Goal: Information Seeking & Learning: Find specific fact

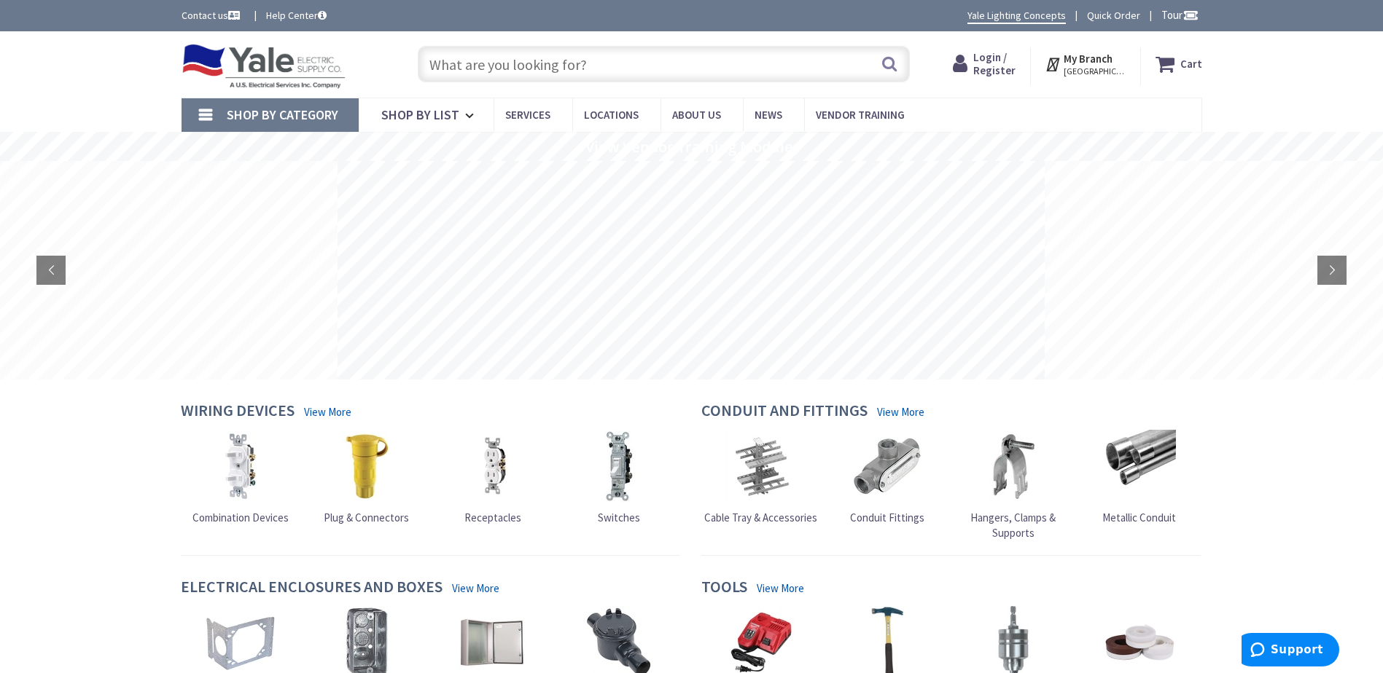
click at [995, 65] on span "Login / Register" at bounding box center [994, 63] width 42 height 27
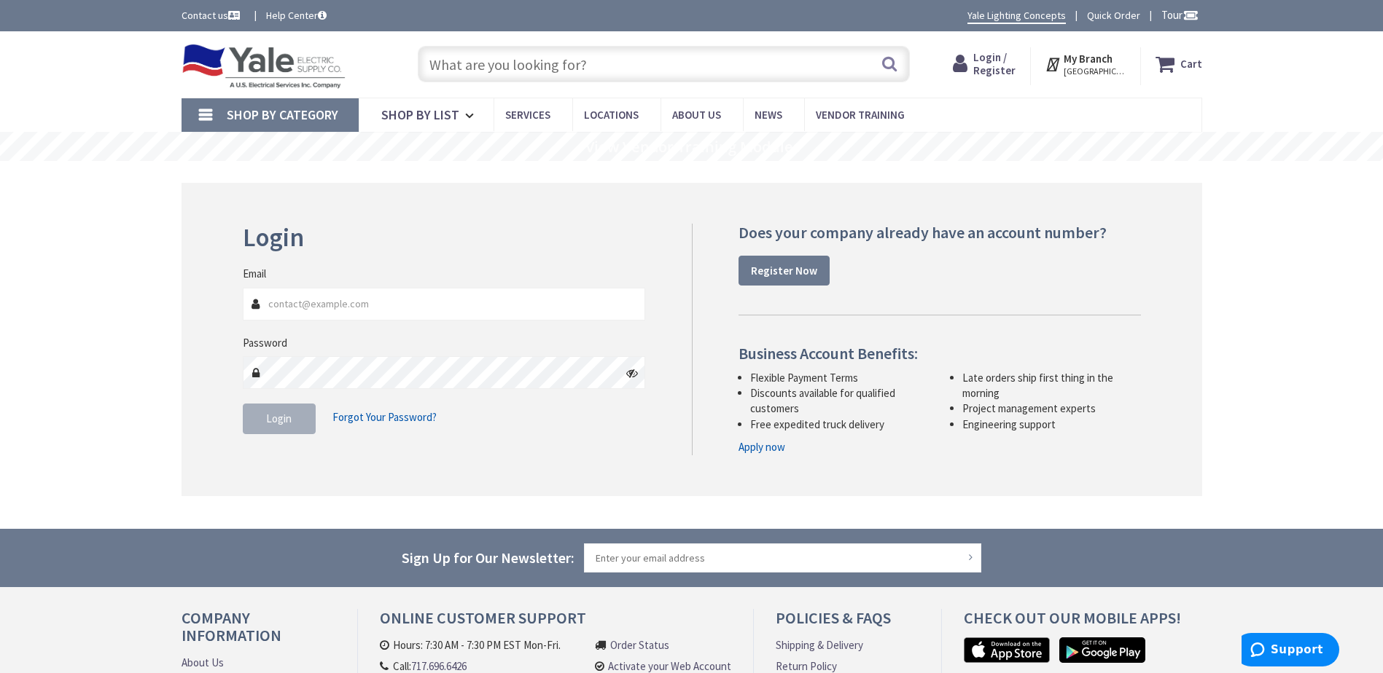
type input "Tim@Groffs.com"
click at [285, 424] on span "Login" at bounding box center [279, 419] width 26 height 14
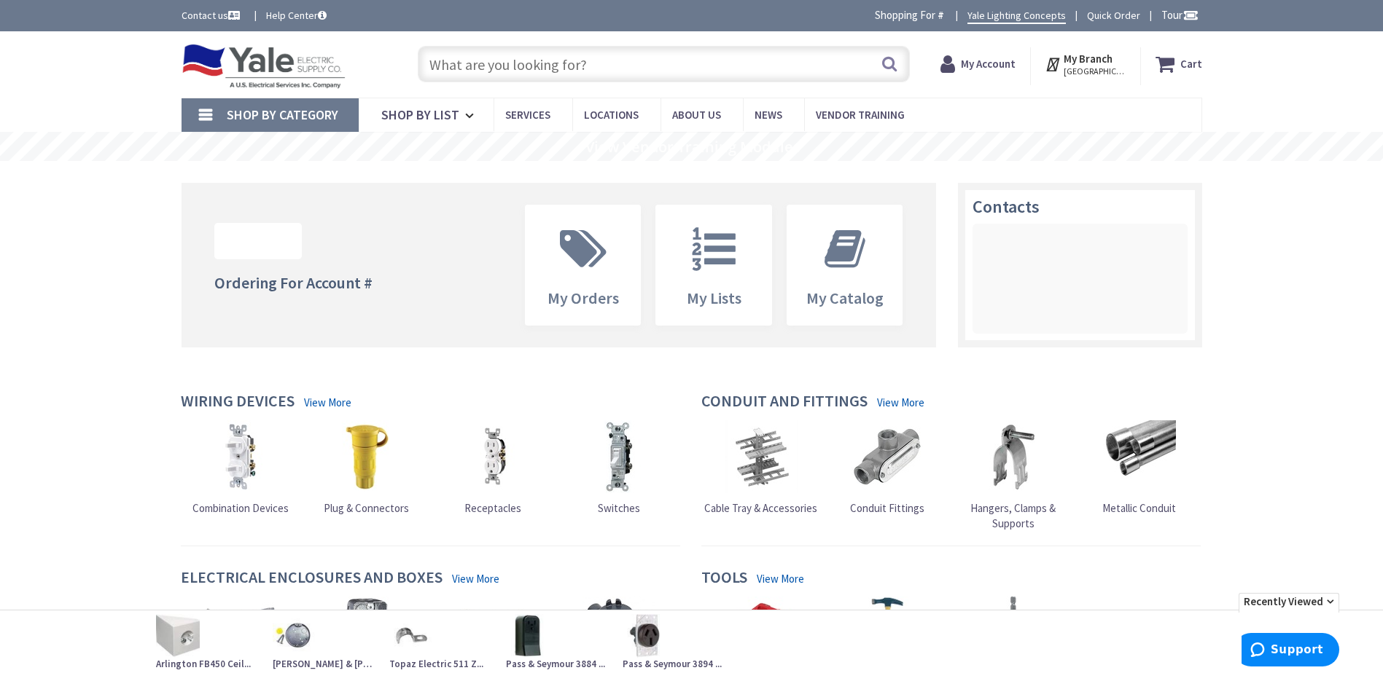
click at [459, 68] on input "text" at bounding box center [664, 64] width 492 height 36
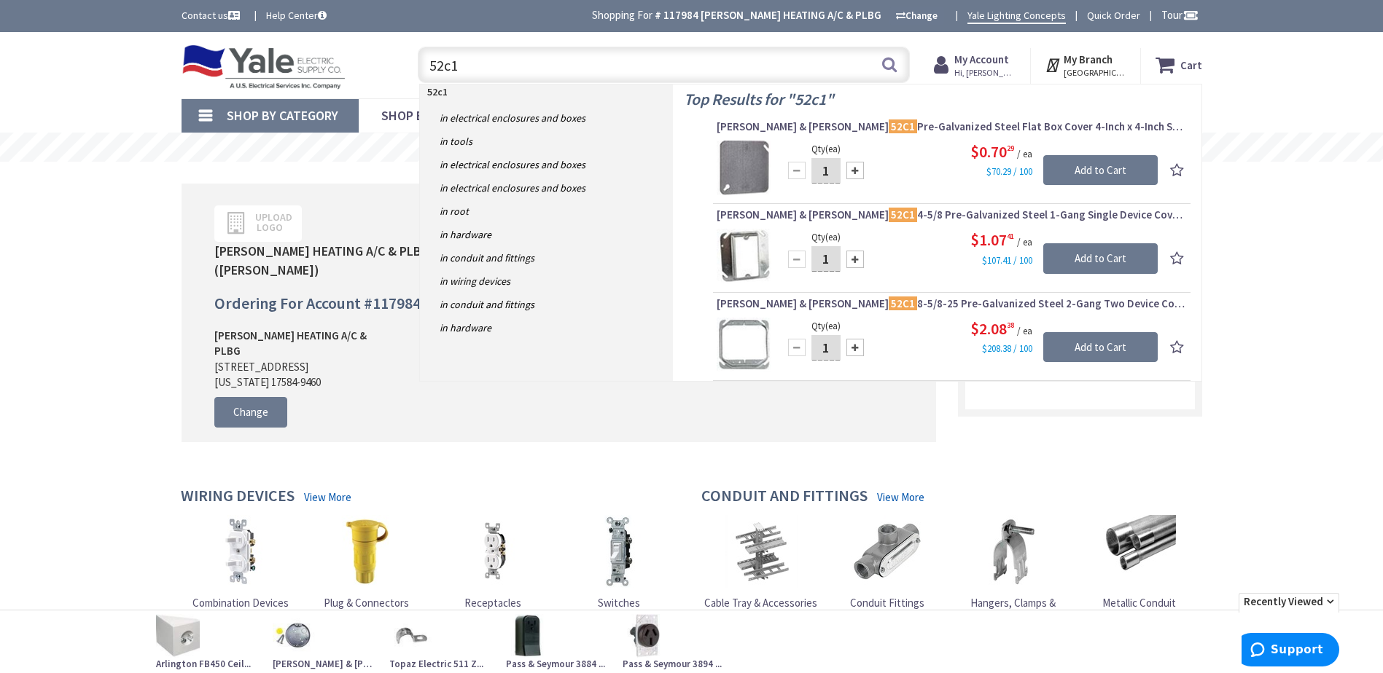
type input "52c1"
click at [751, 162] on img at bounding box center [743, 168] width 55 height 55
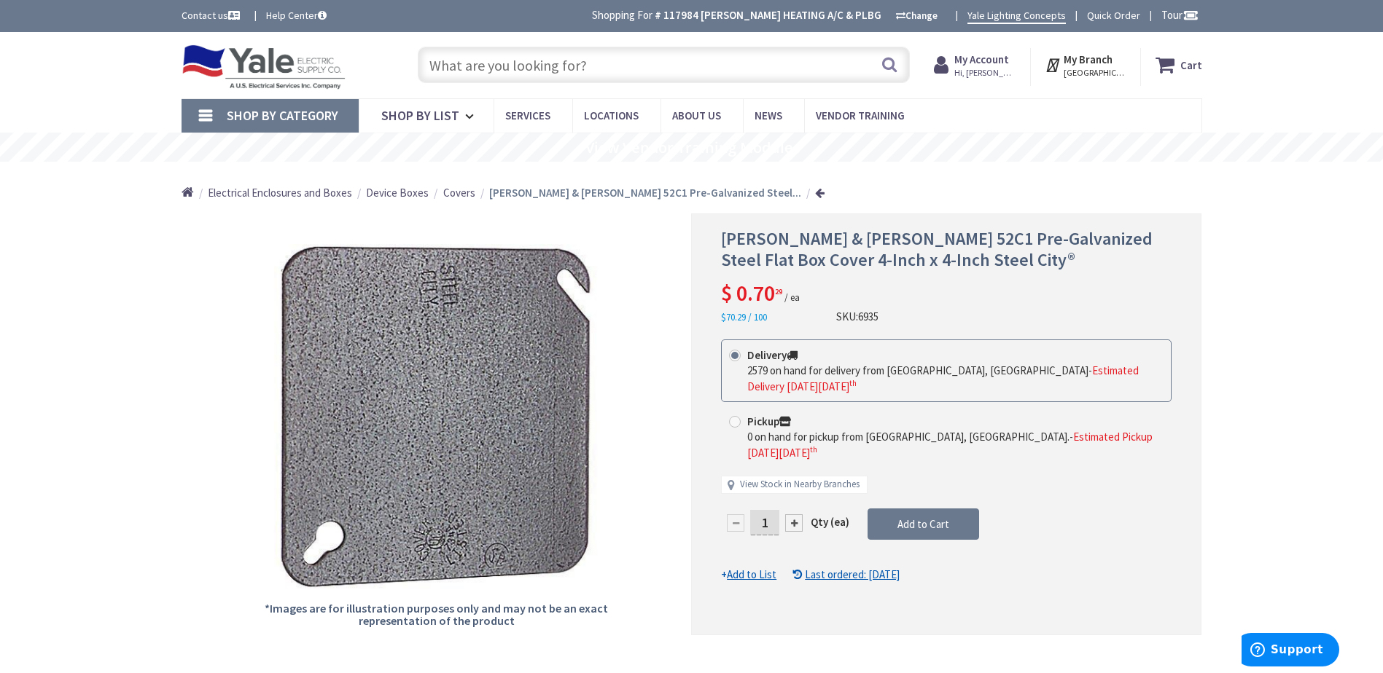
click at [450, 67] on input "text" at bounding box center [664, 65] width 492 height 36
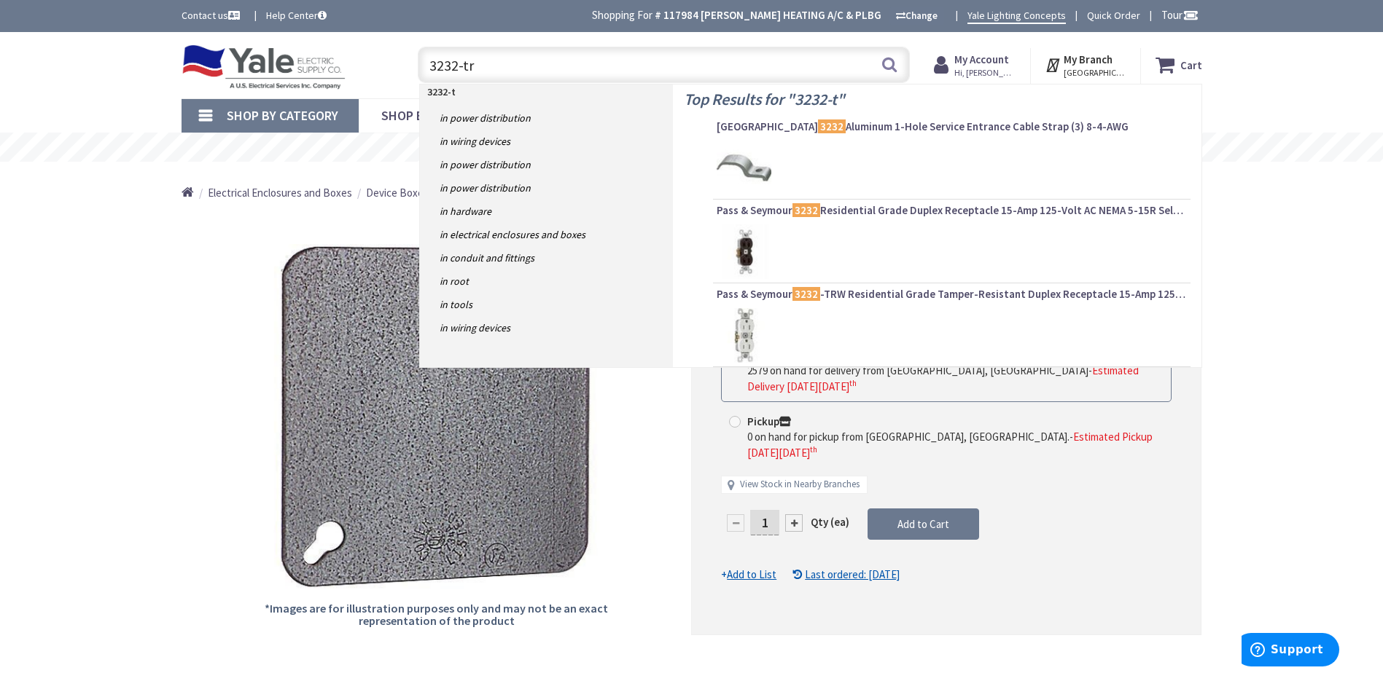
type input "3232-trw"
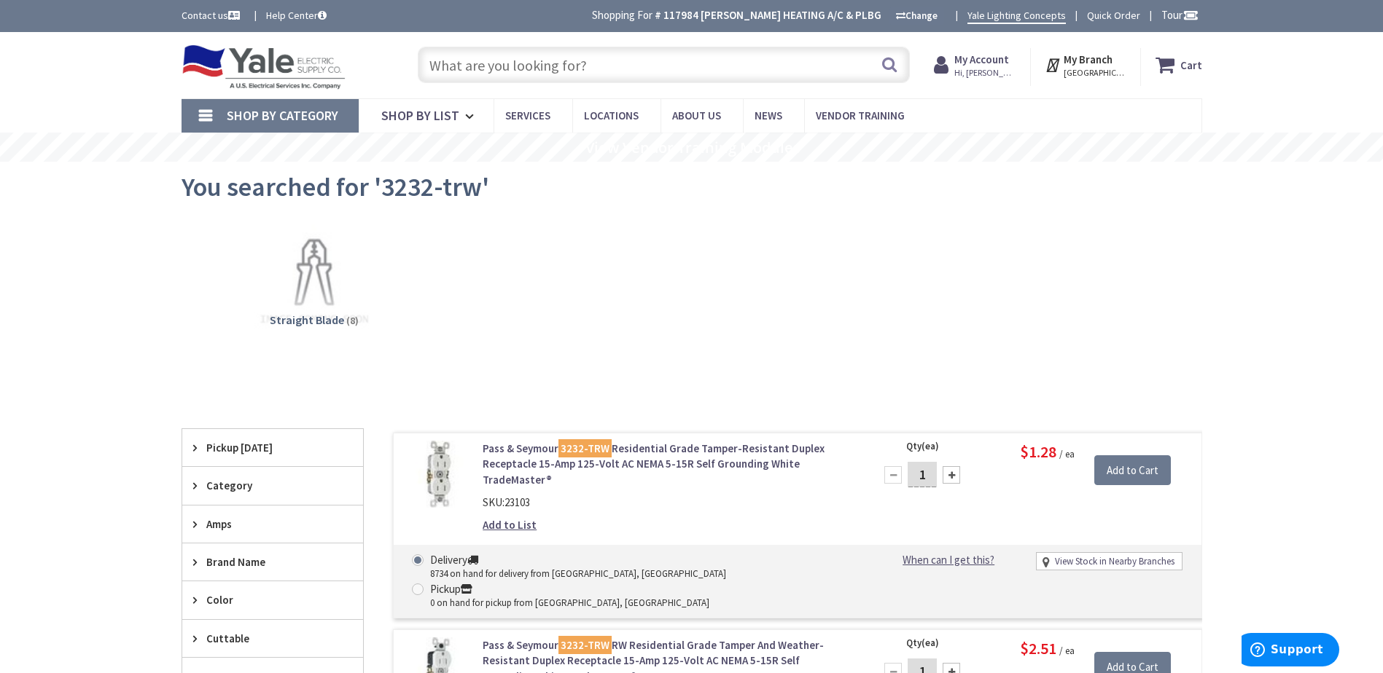
click at [489, 71] on input "text" at bounding box center [664, 65] width 492 height 36
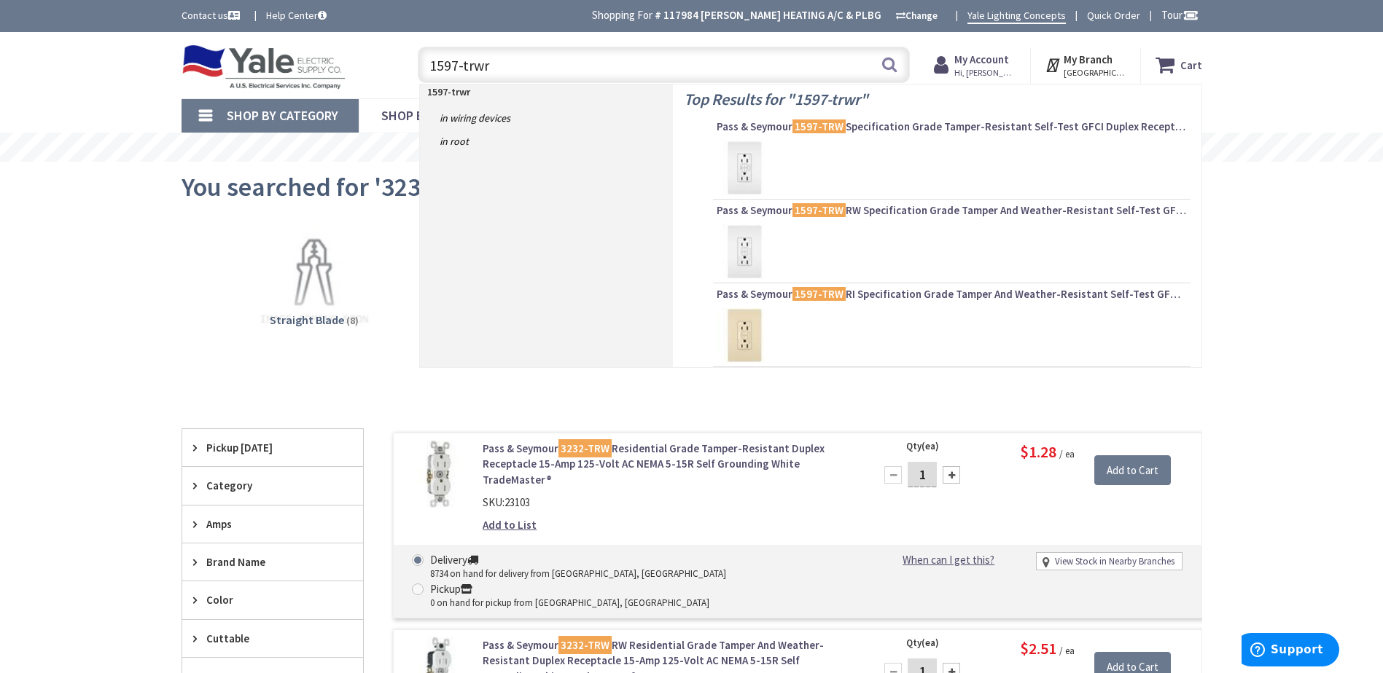
type input "1597-trwrw"
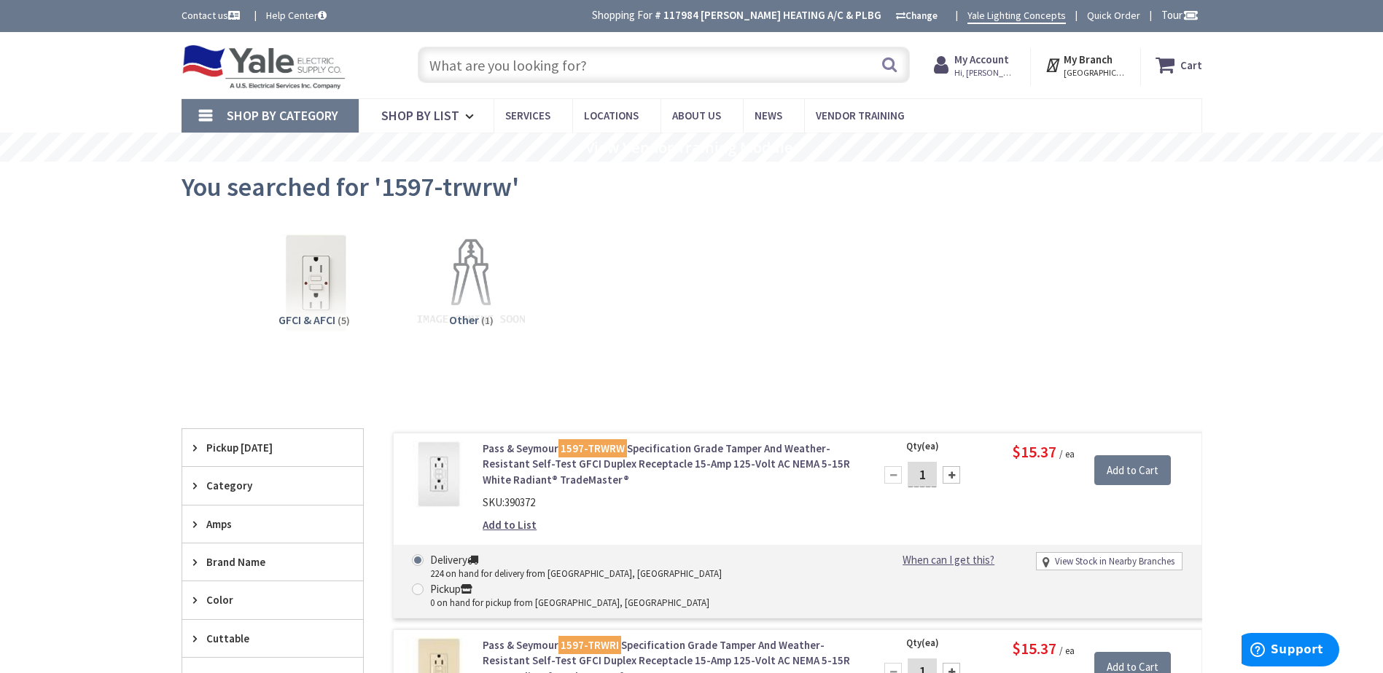
click at [466, 60] on input "text" at bounding box center [664, 65] width 492 height 36
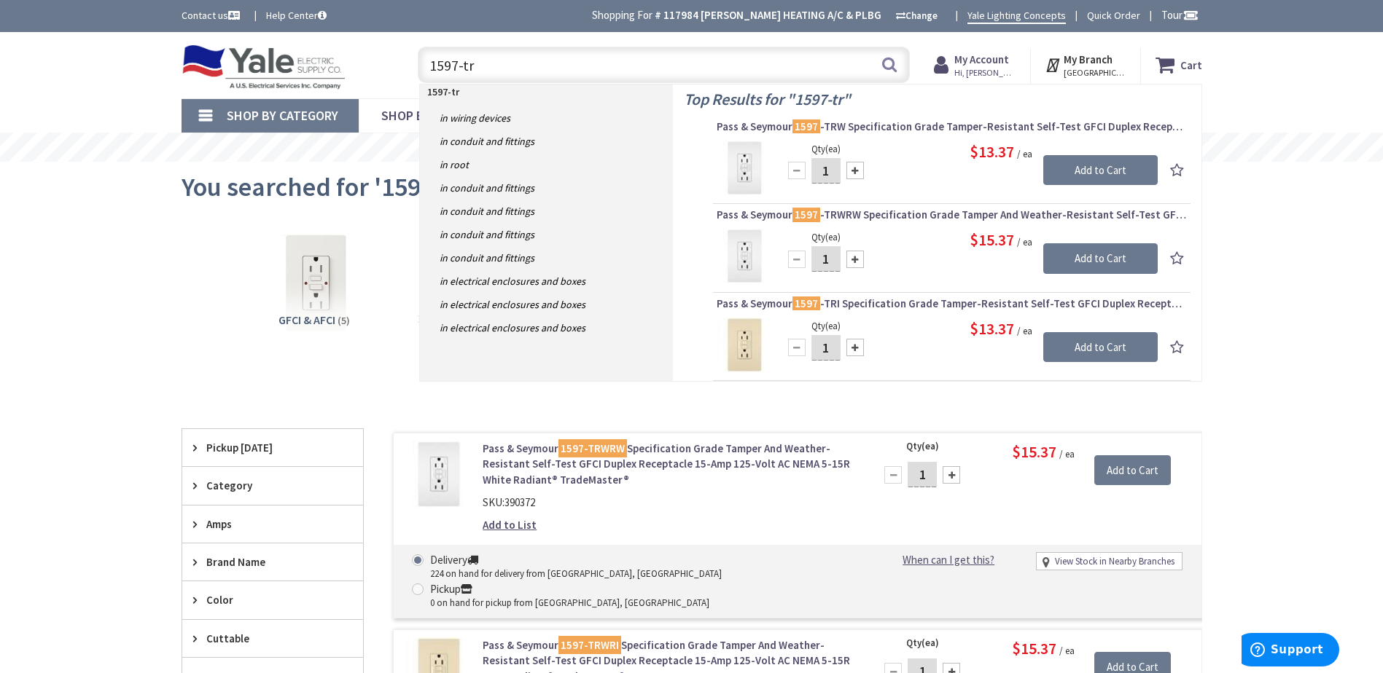
type input "1597-trw"
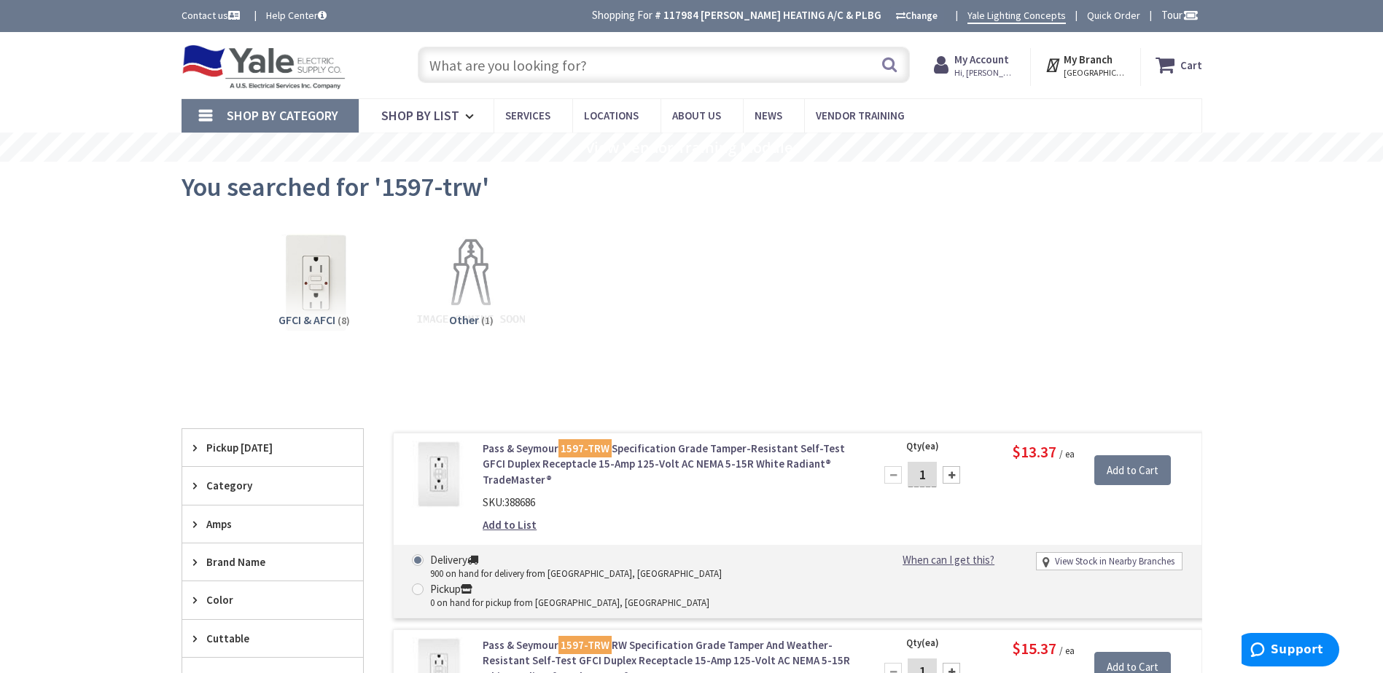
click at [475, 66] on input "text" at bounding box center [664, 65] width 492 height 36
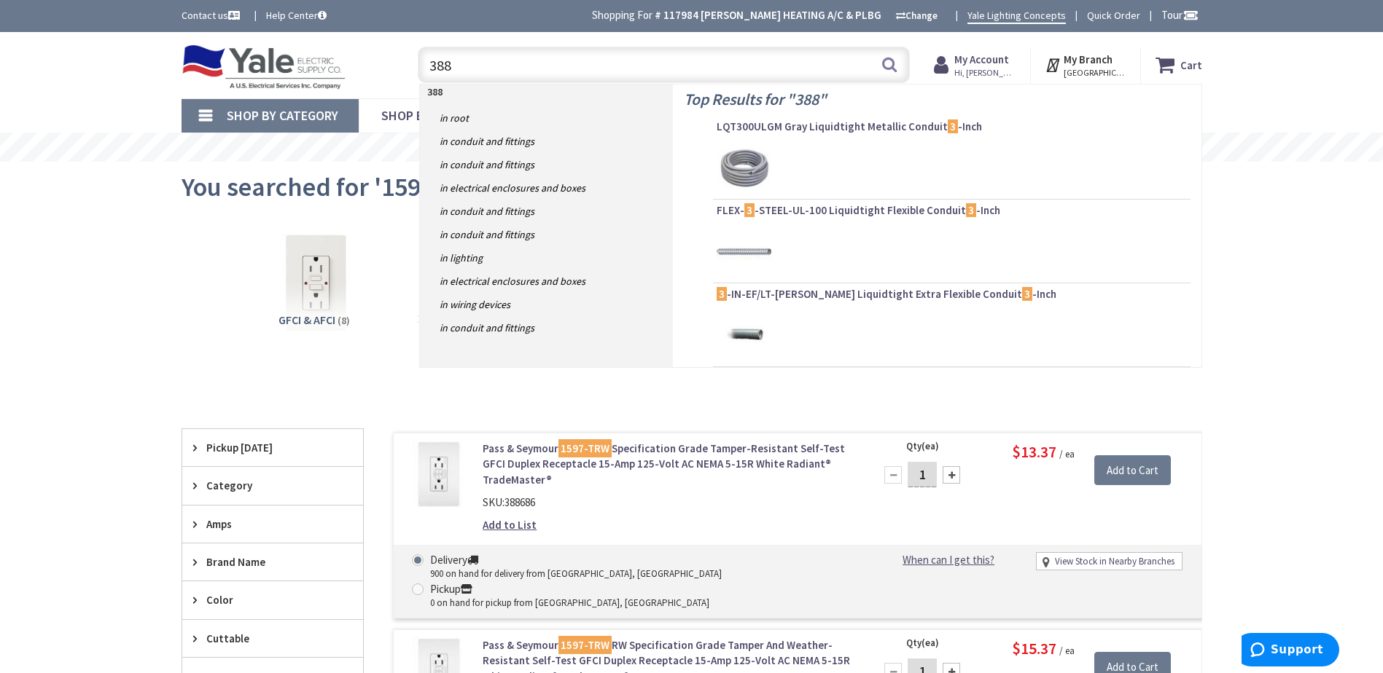
type input "3884"
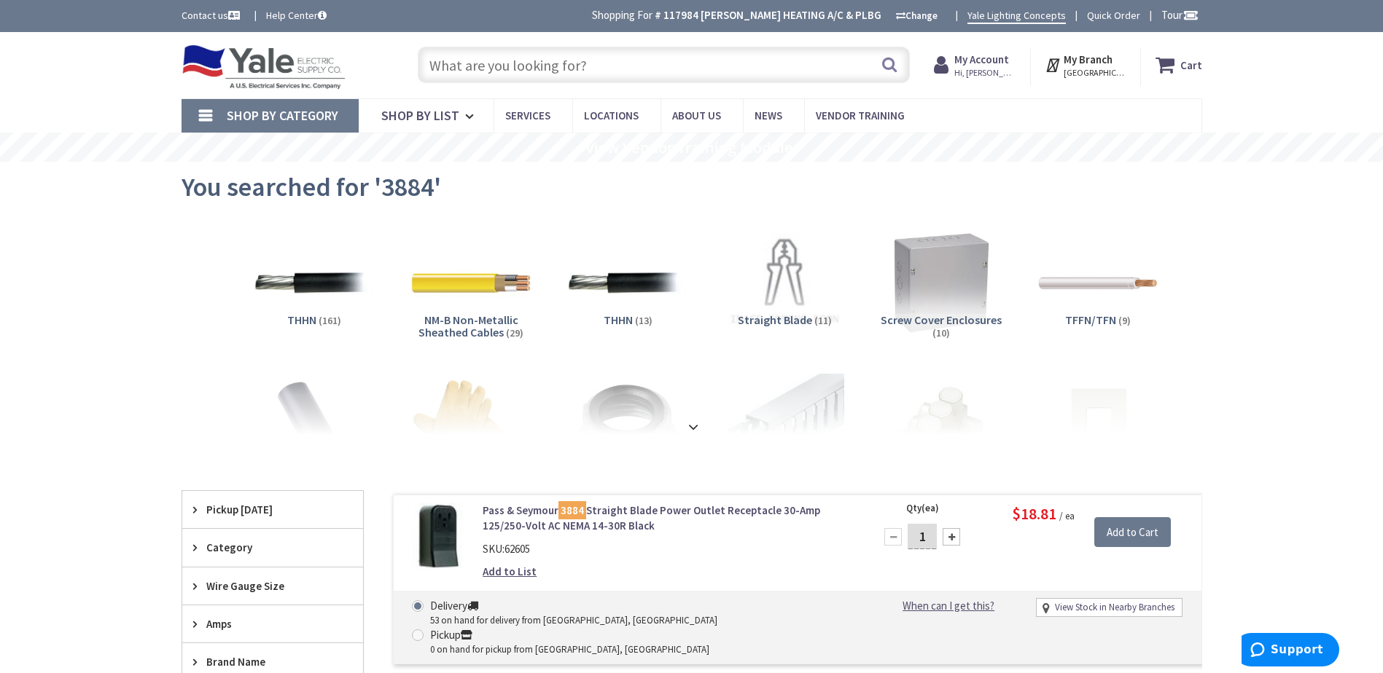
click at [484, 48] on input "text" at bounding box center [664, 65] width 492 height 36
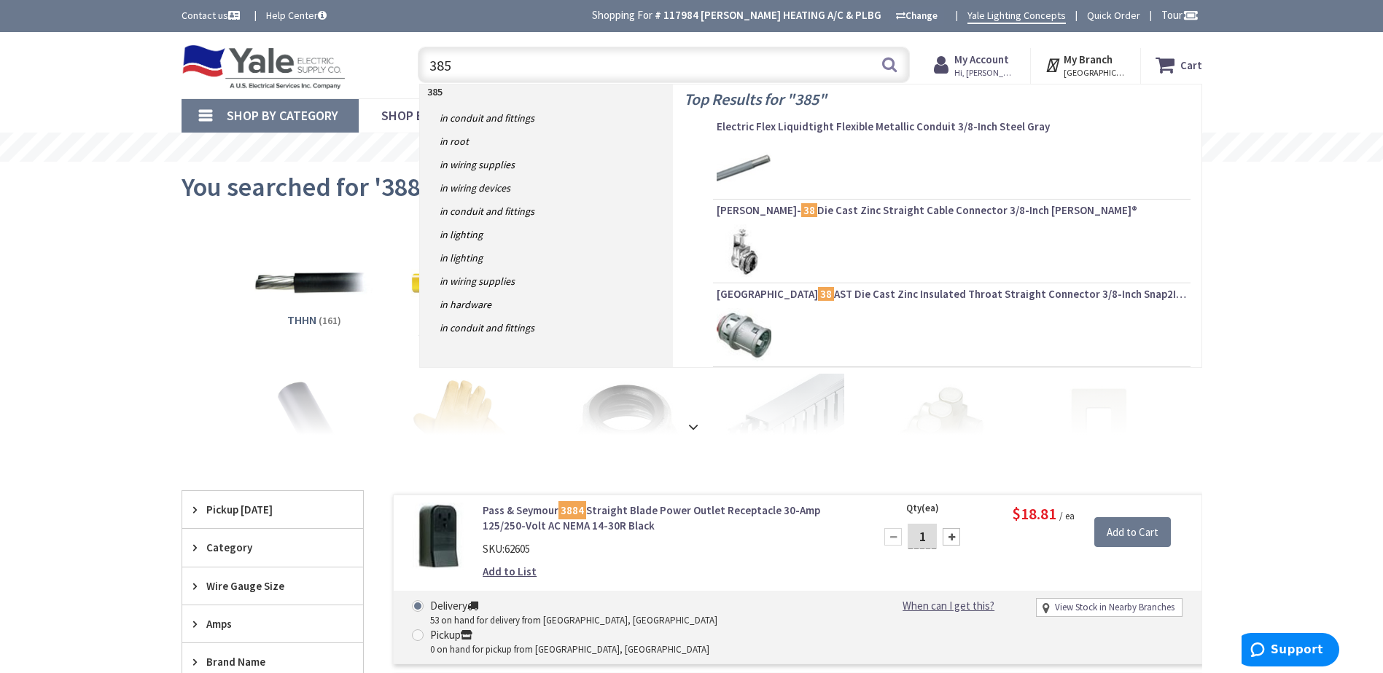
type input "3854"
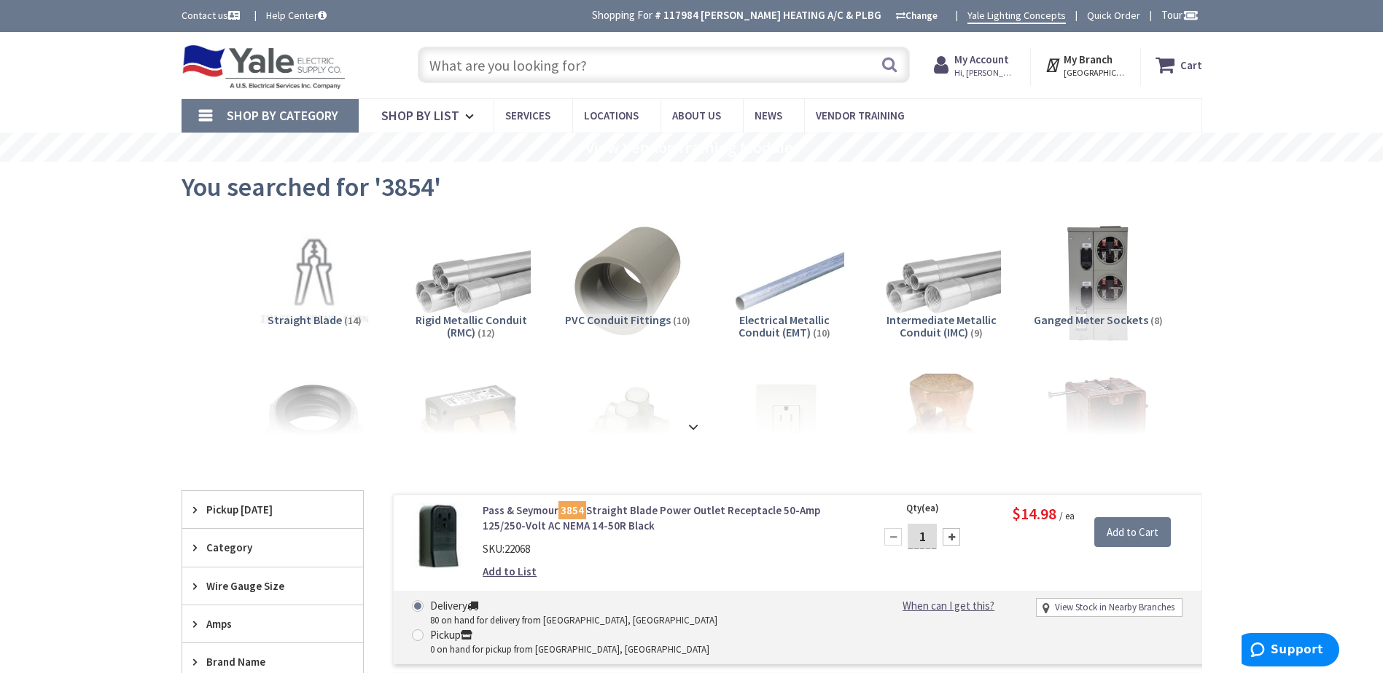
click at [576, 511] on mark "3854" at bounding box center [572, 510] width 28 height 18
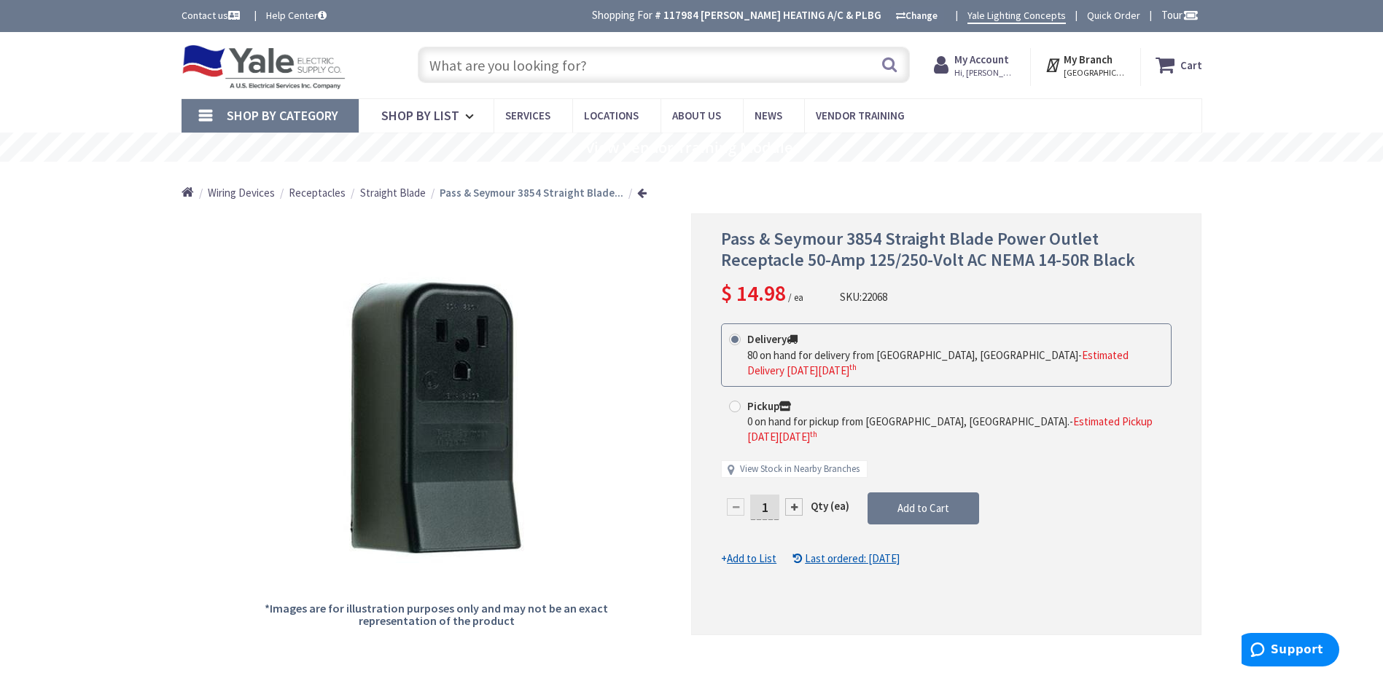
click at [474, 74] on input "text" at bounding box center [664, 65] width 492 height 36
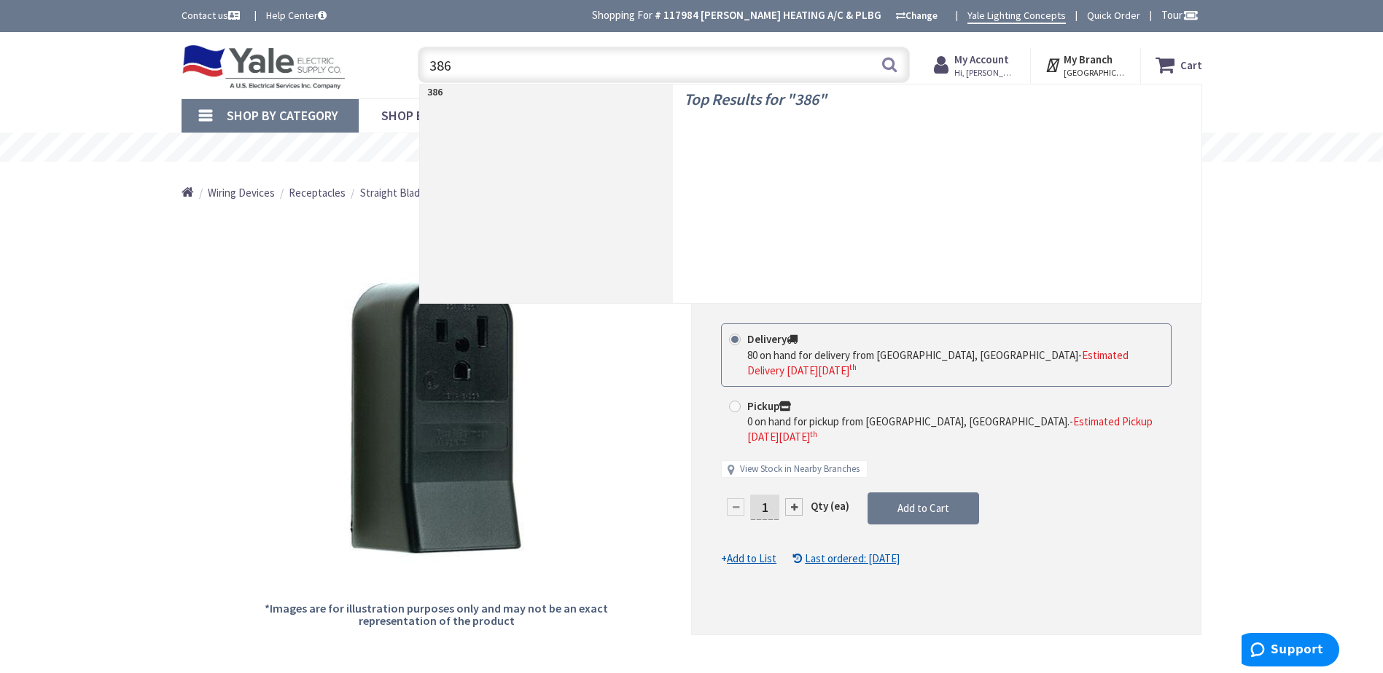
type input "3864"
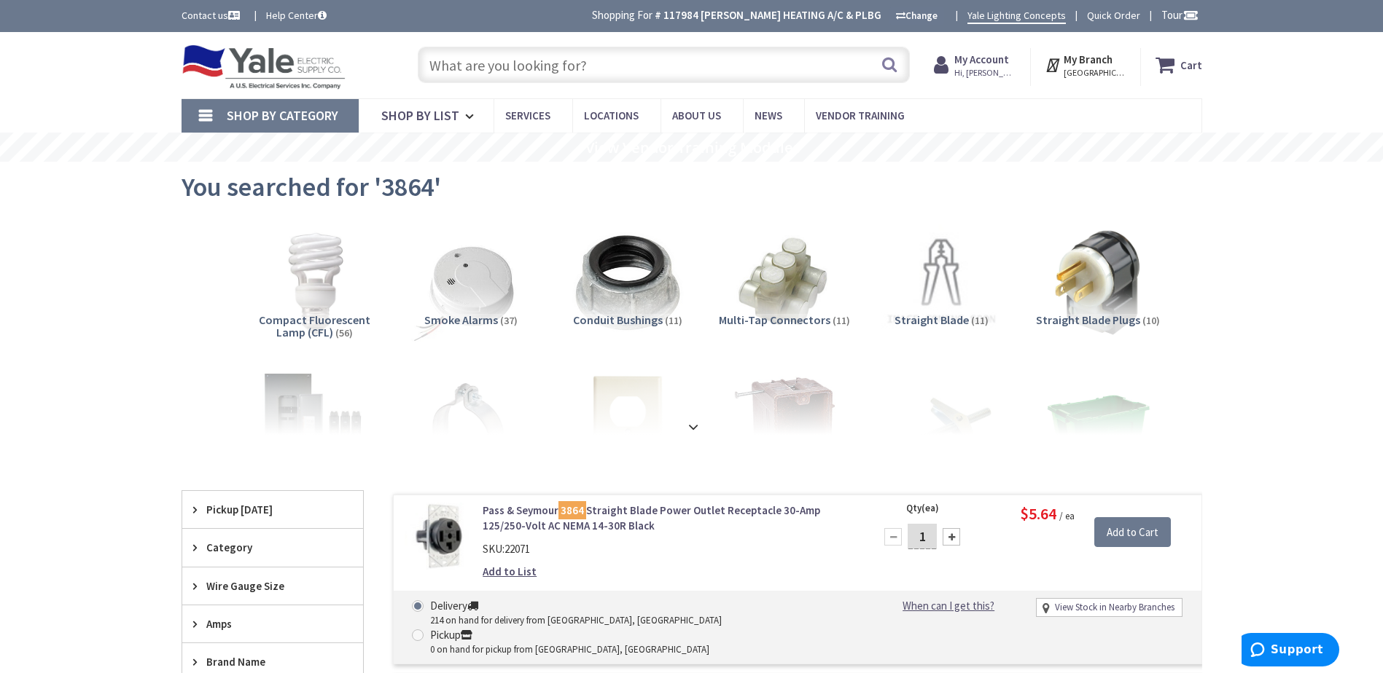
scroll to position [73, 0]
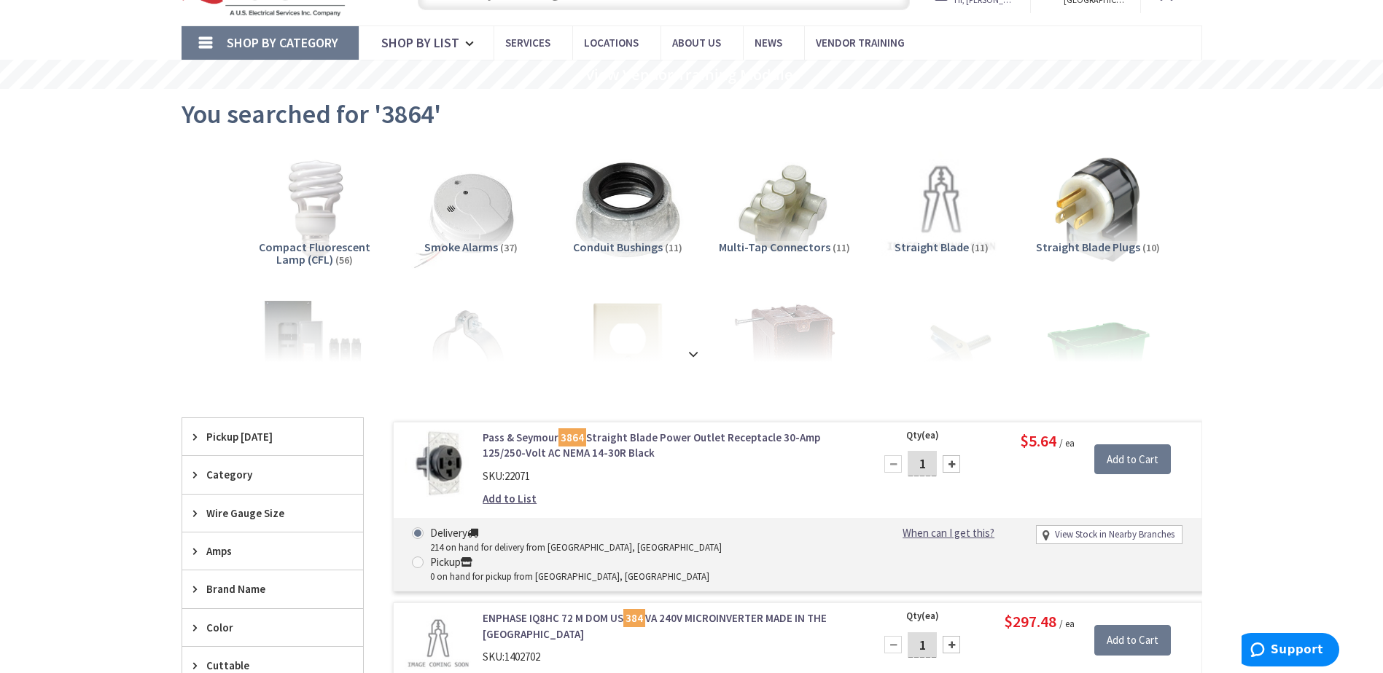
click at [576, 444] on mark "3864" at bounding box center [572, 438] width 28 height 18
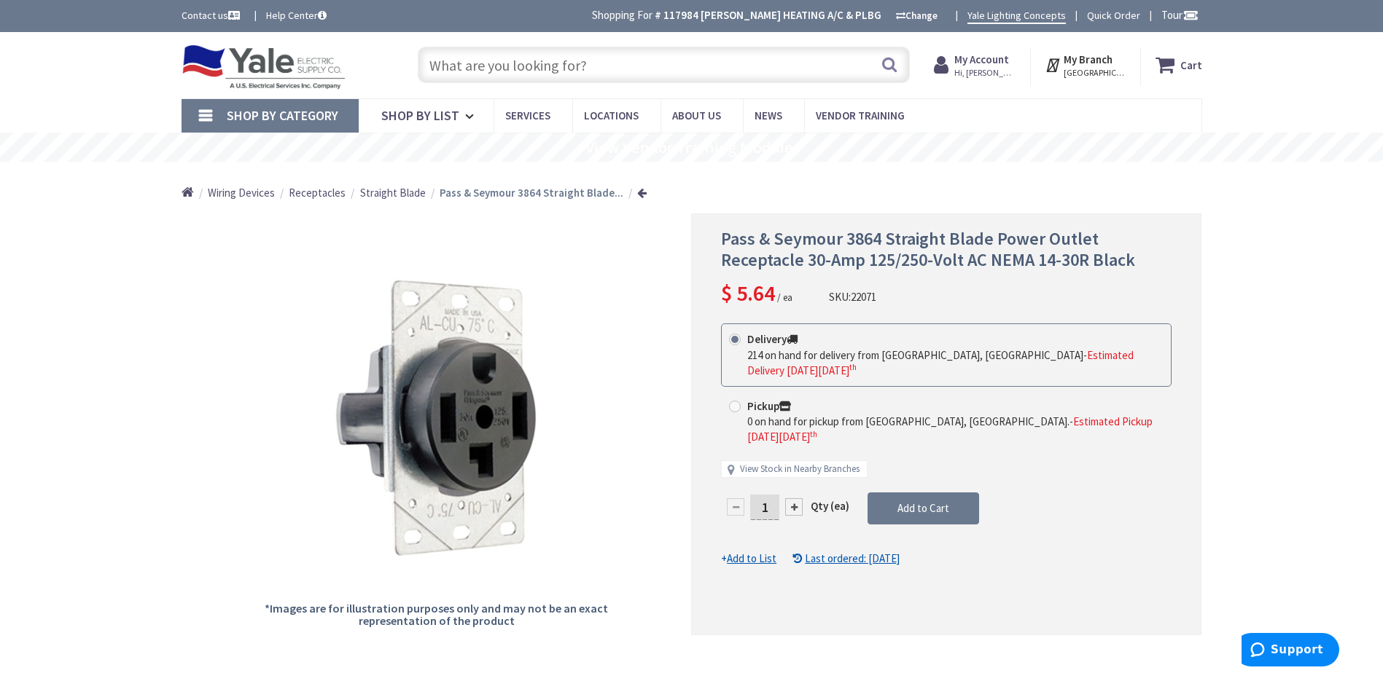
click at [459, 59] on input "text" at bounding box center [664, 65] width 492 height 36
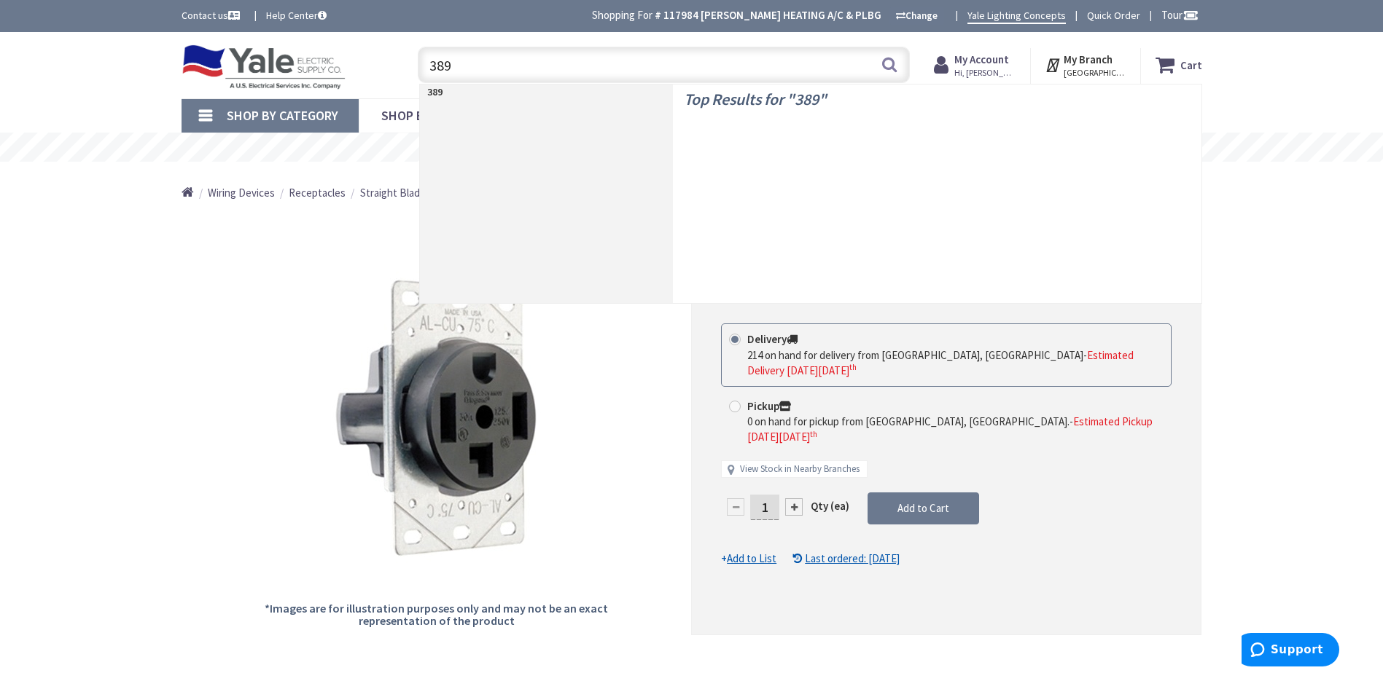
type input "3894"
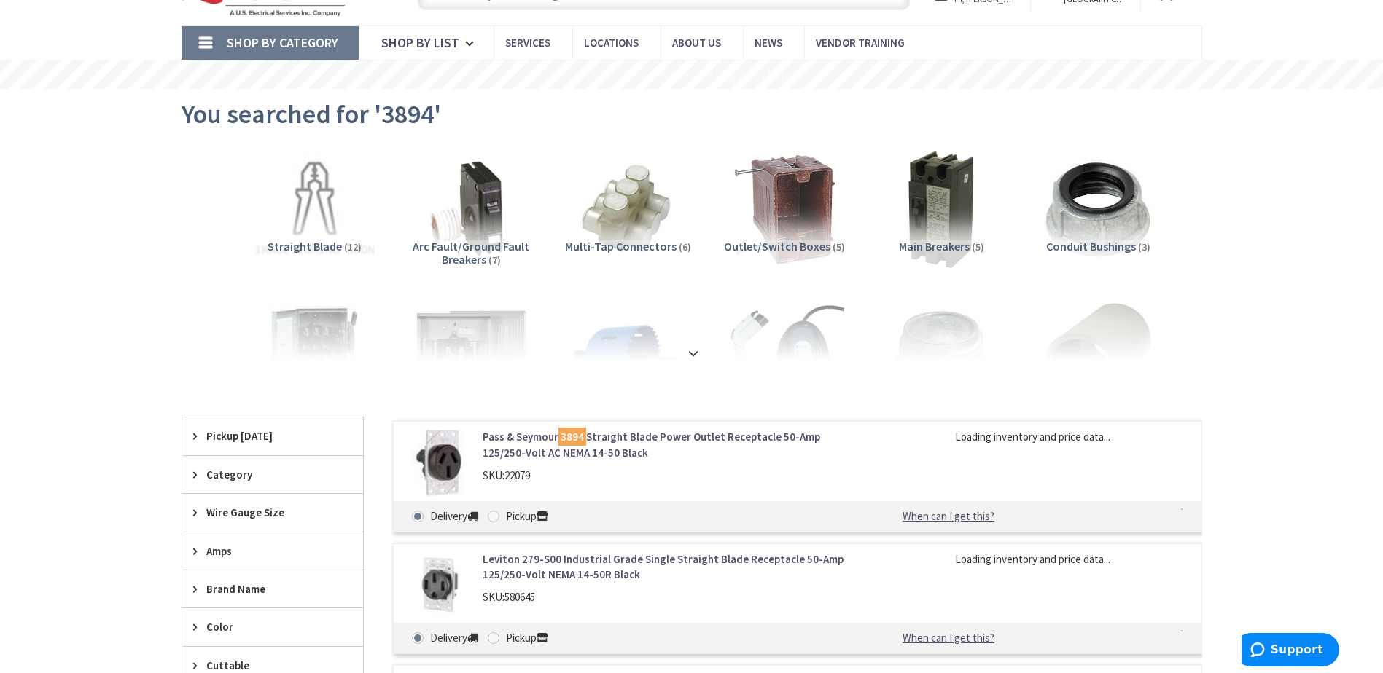
scroll to position [73, 0]
click at [574, 434] on mark "3894" at bounding box center [572, 436] width 28 height 18
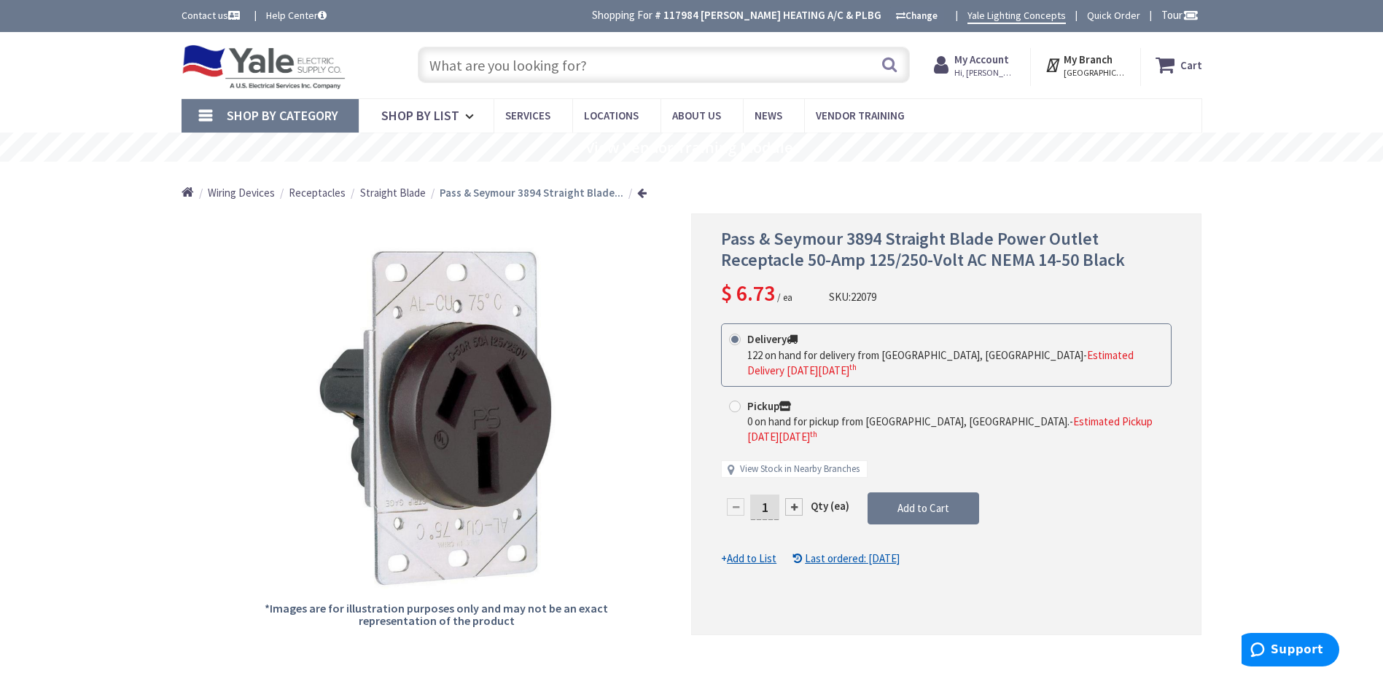
click at [458, 66] on input "text" at bounding box center [664, 65] width 492 height 36
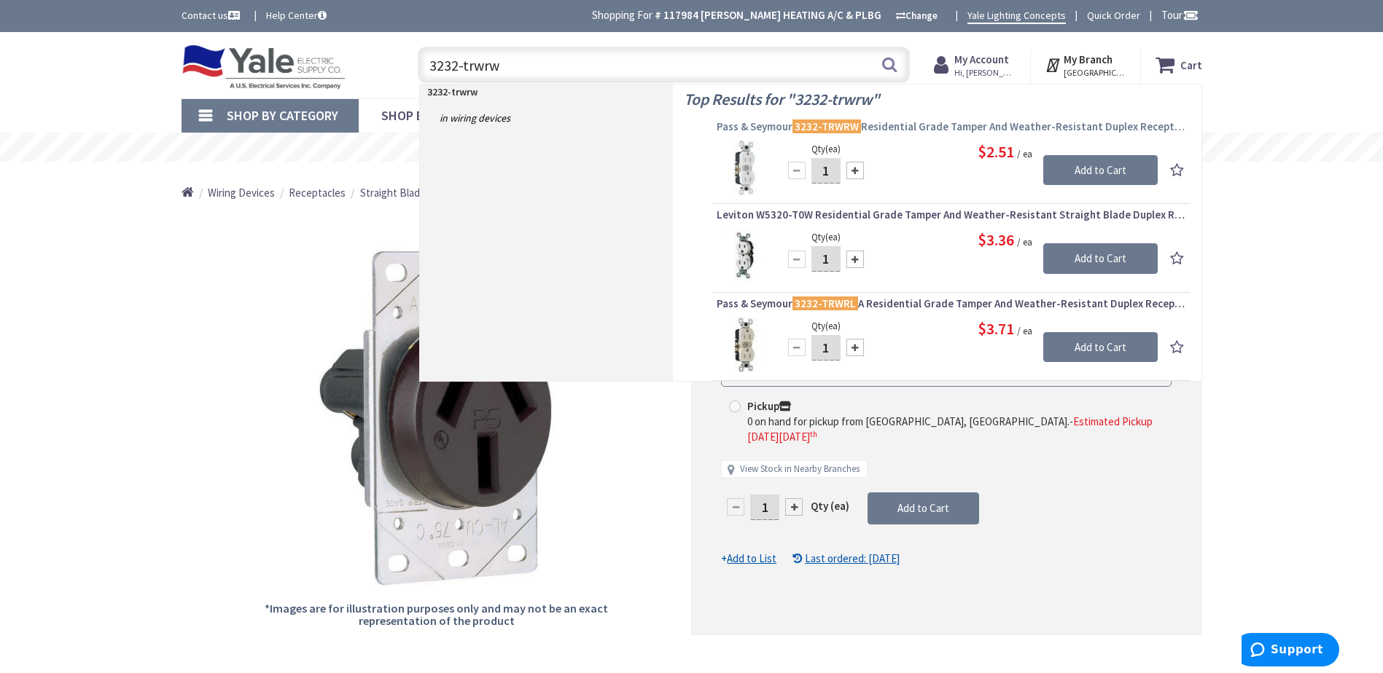
type input "3232-trwrw"
click at [821, 130] on mark "3232-TRWRW" at bounding box center [826, 126] width 69 height 18
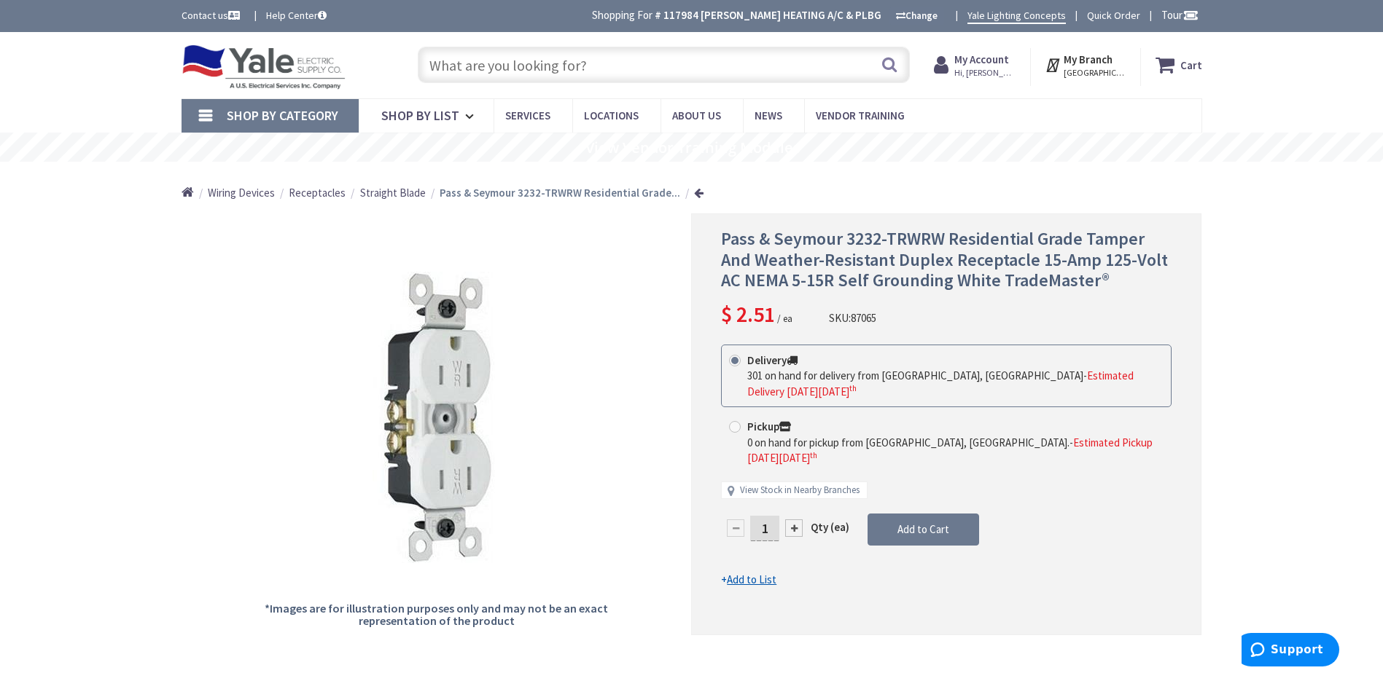
click at [439, 61] on input "text" at bounding box center [664, 65] width 492 height 36
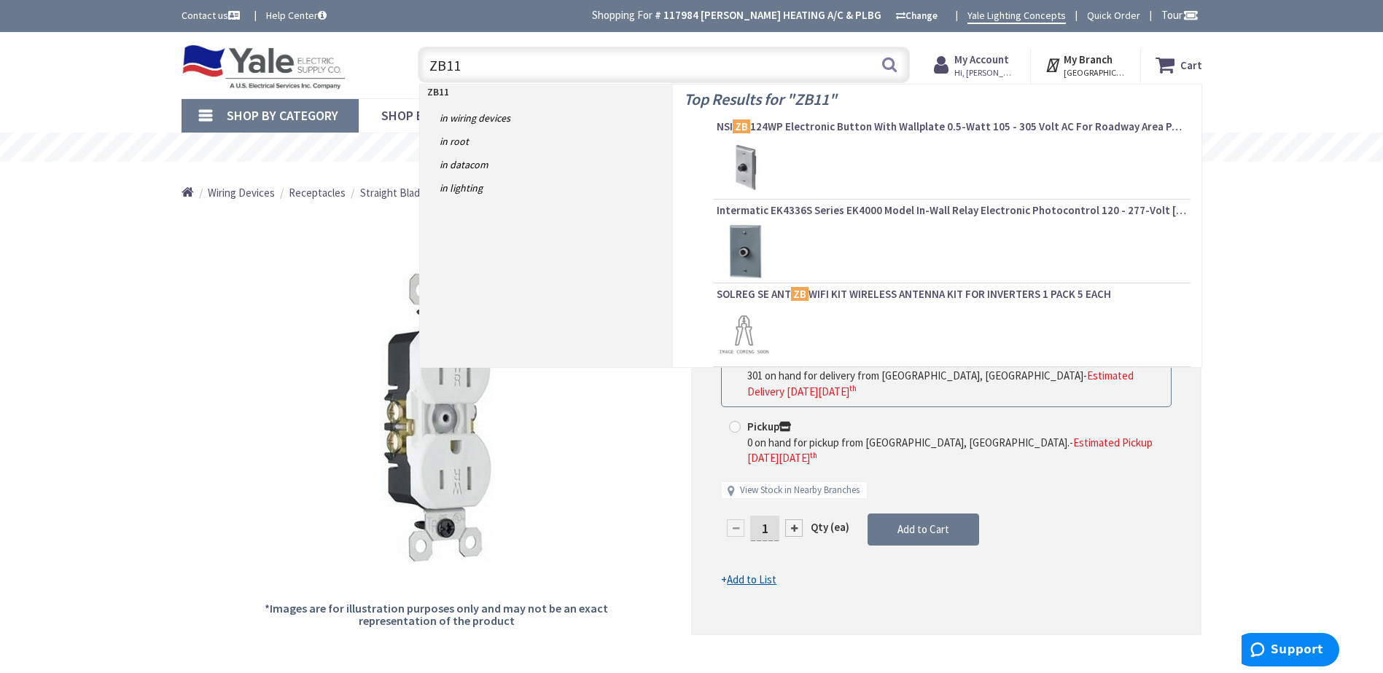
type input "ZB110"
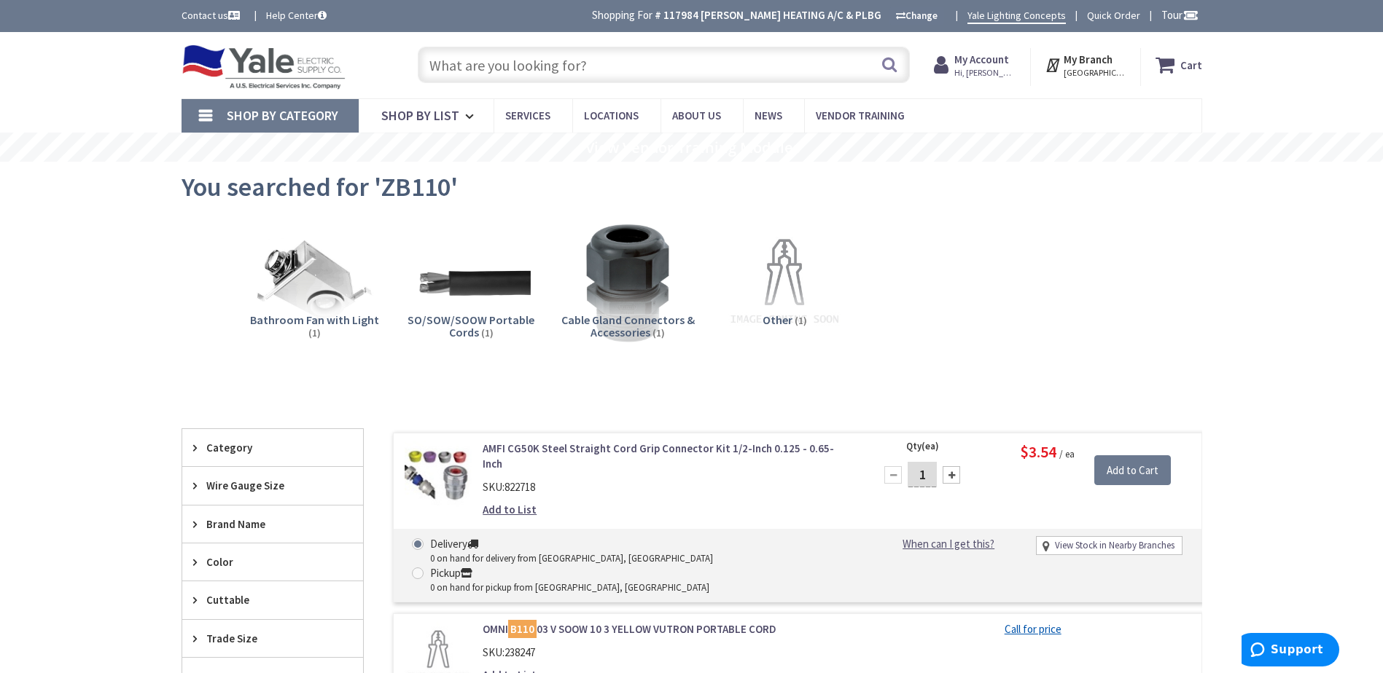
click at [450, 71] on input "text" at bounding box center [664, 65] width 492 height 36
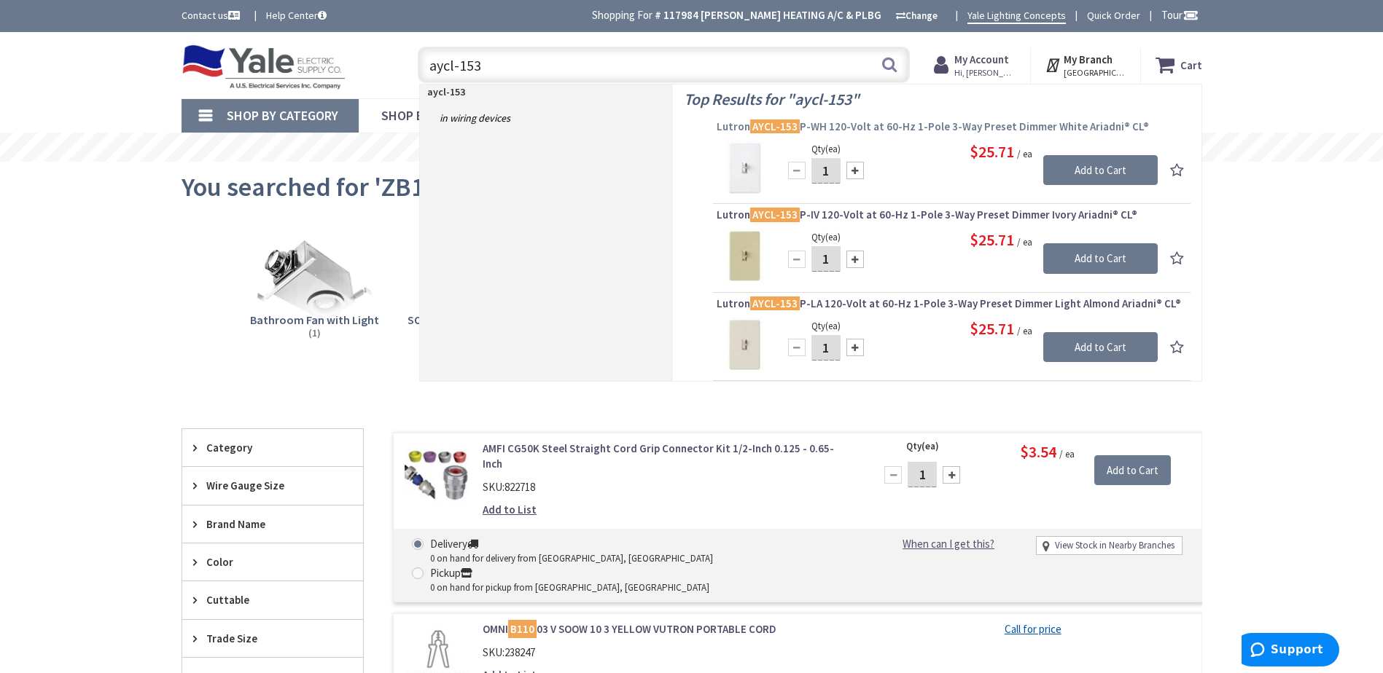
type input "aycl-153"
click at [783, 125] on mark "AYCL-153" at bounding box center [775, 126] width 50 height 18
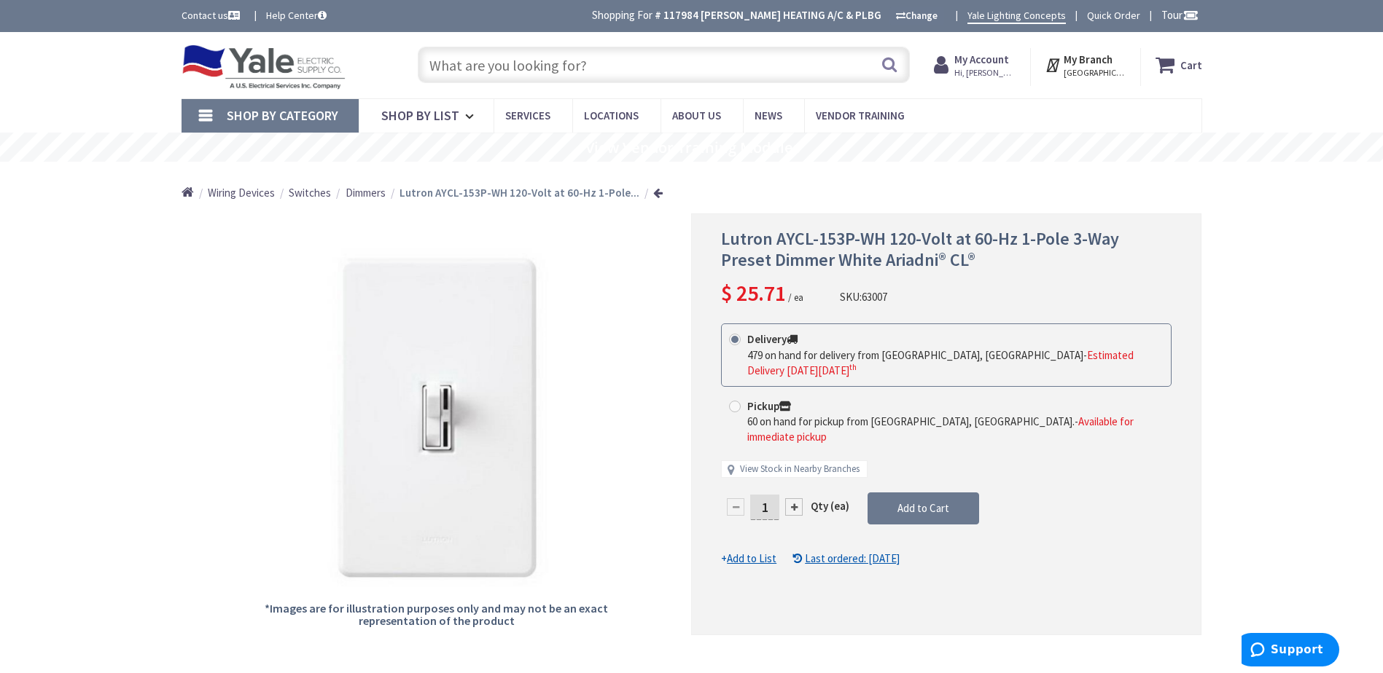
click at [458, 70] on input "text" at bounding box center [664, 65] width 492 height 36
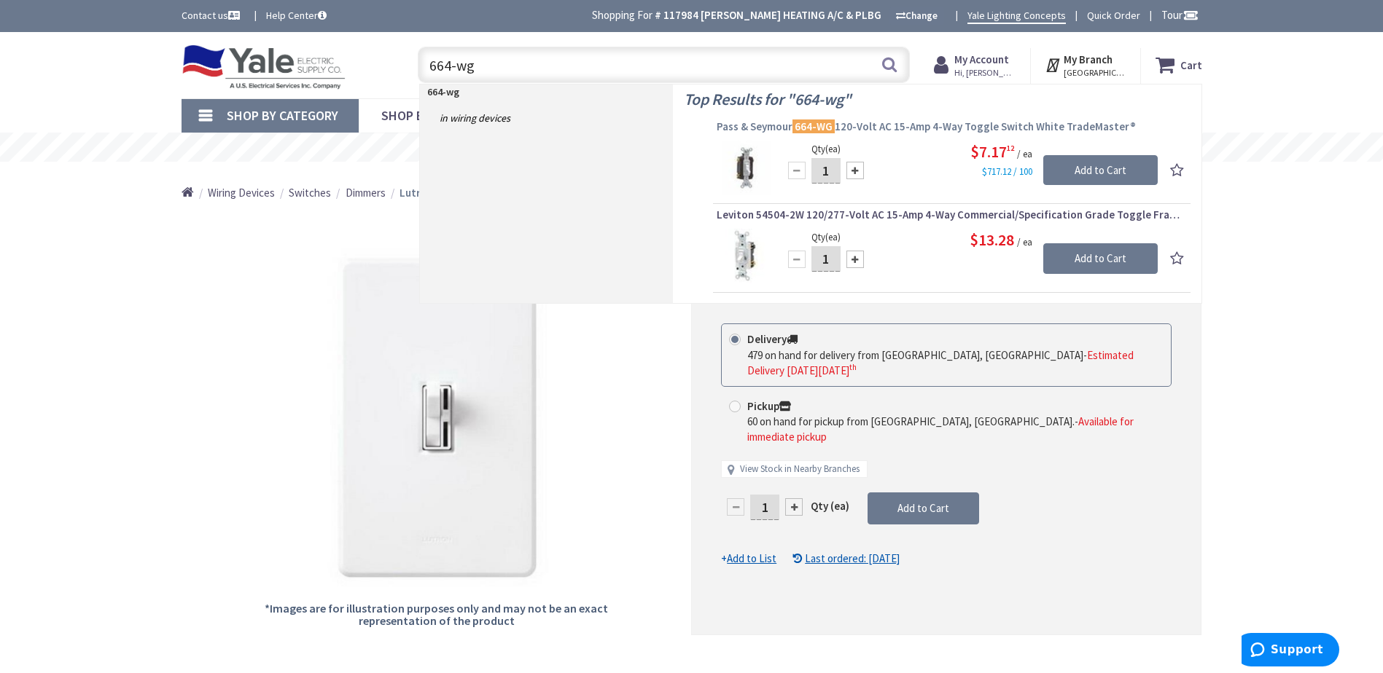
type input "664-wg"
click at [818, 125] on mark "664-WG" at bounding box center [813, 126] width 42 height 18
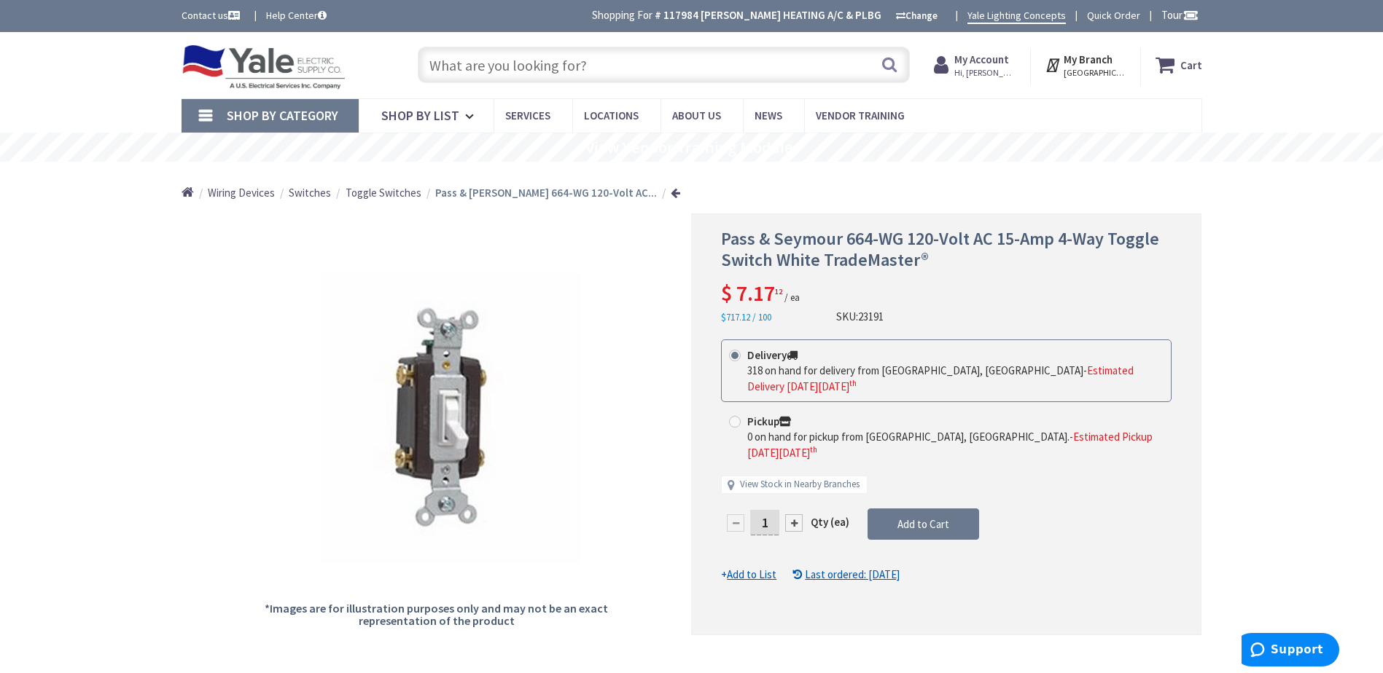
click at [463, 63] on input "text" at bounding box center [664, 65] width 492 height 36
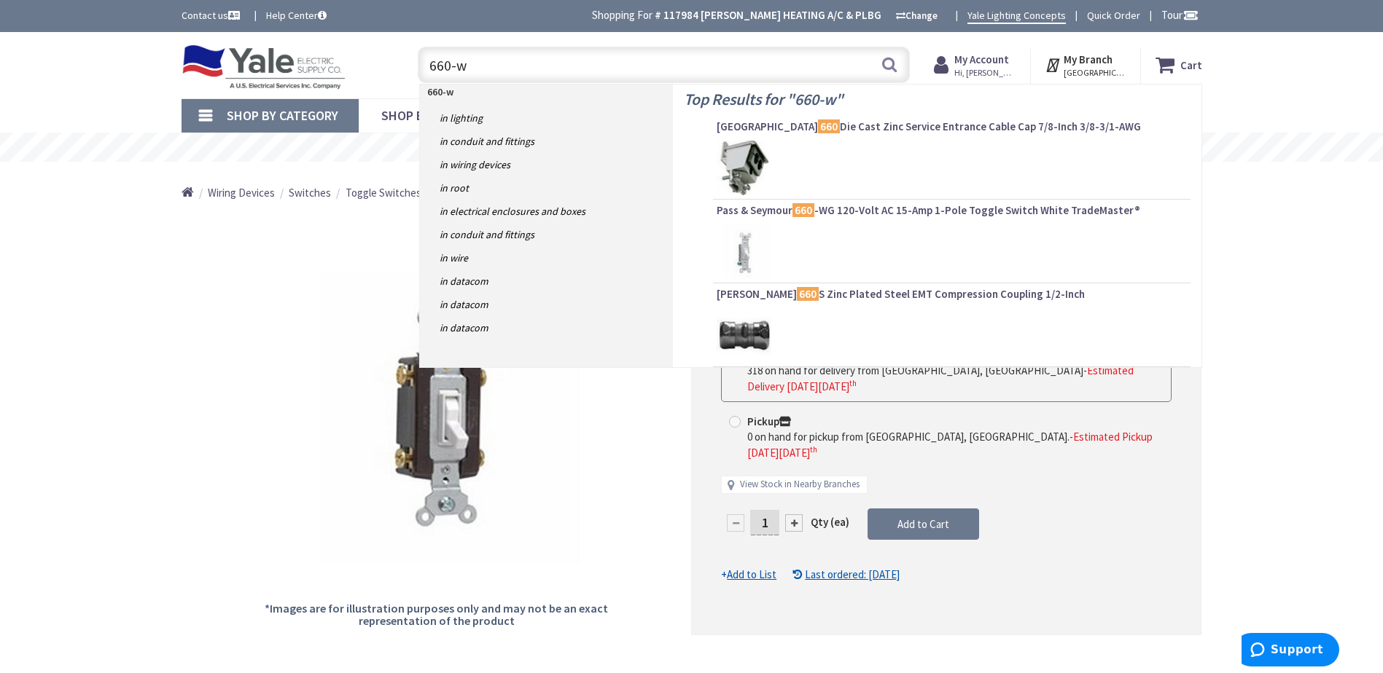
type input "660-wg"
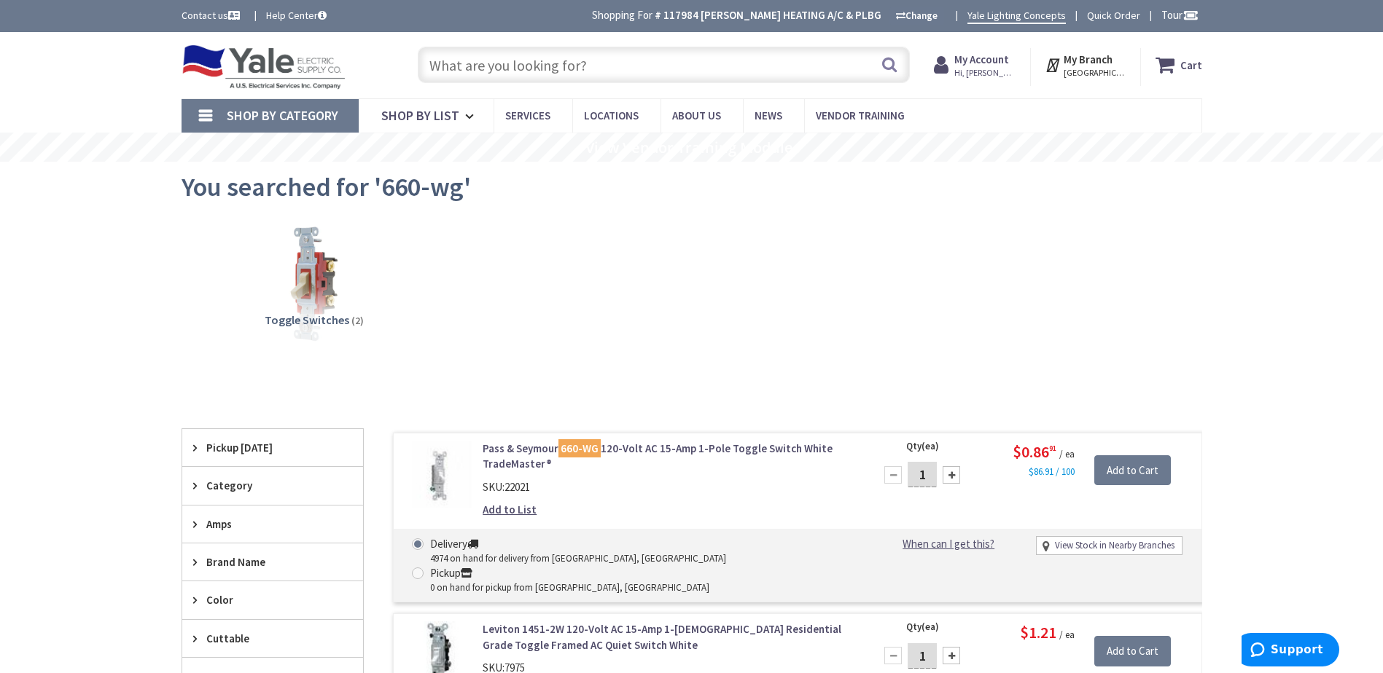
click at [473, 61] on input "text" at bounding box center [664, 65] width 492 height 36
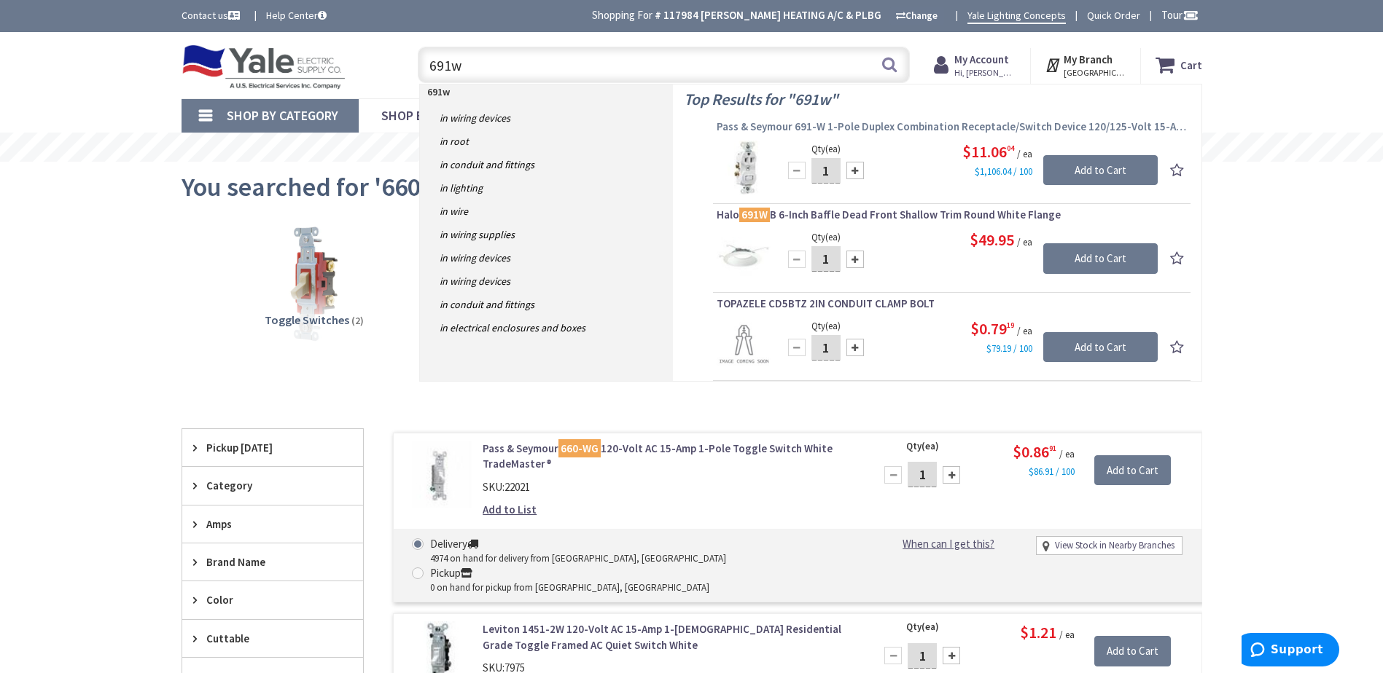
type input "691w"
click at [813, 129] on span "Pass & Seymour 691-W 1-Pole Duplex Combination Receptacle/Switch Device 120/125…" at bounding box center [951, 127] width 470 height 15
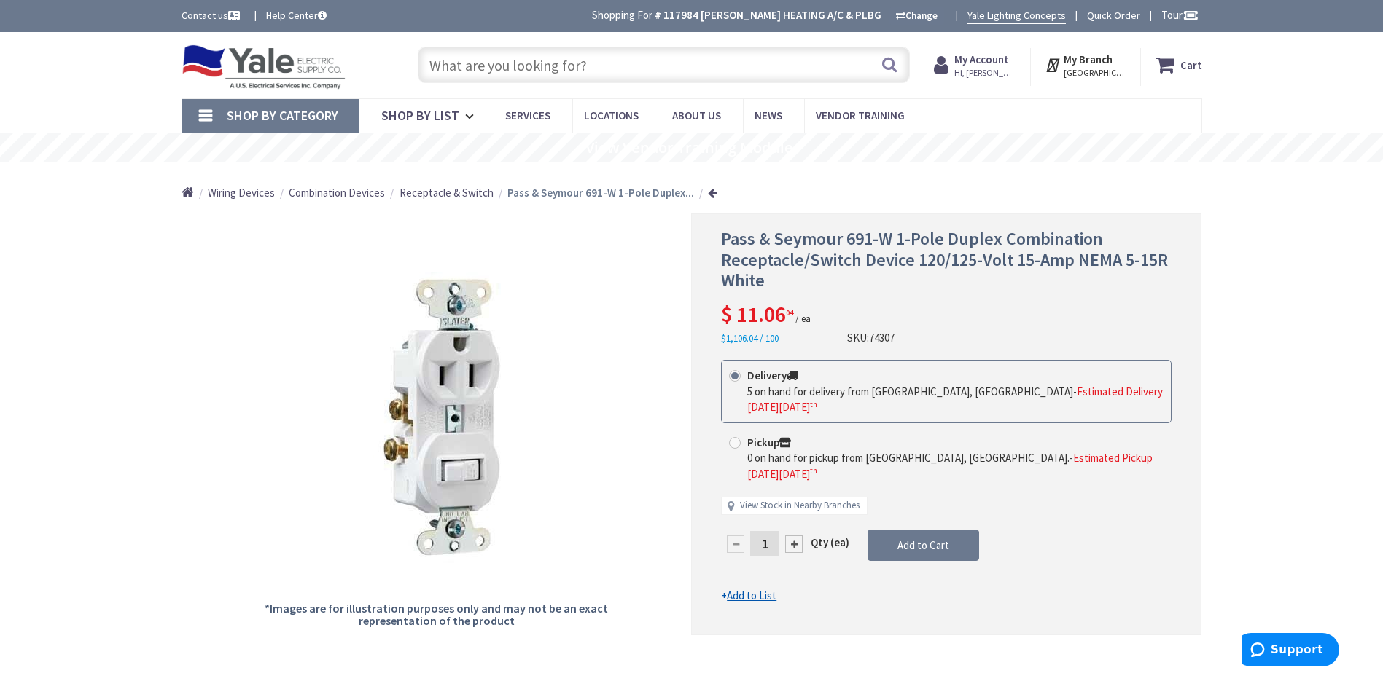
click at [442, 66] on input "text" at bounding box center [664, 65] width 492 height 36
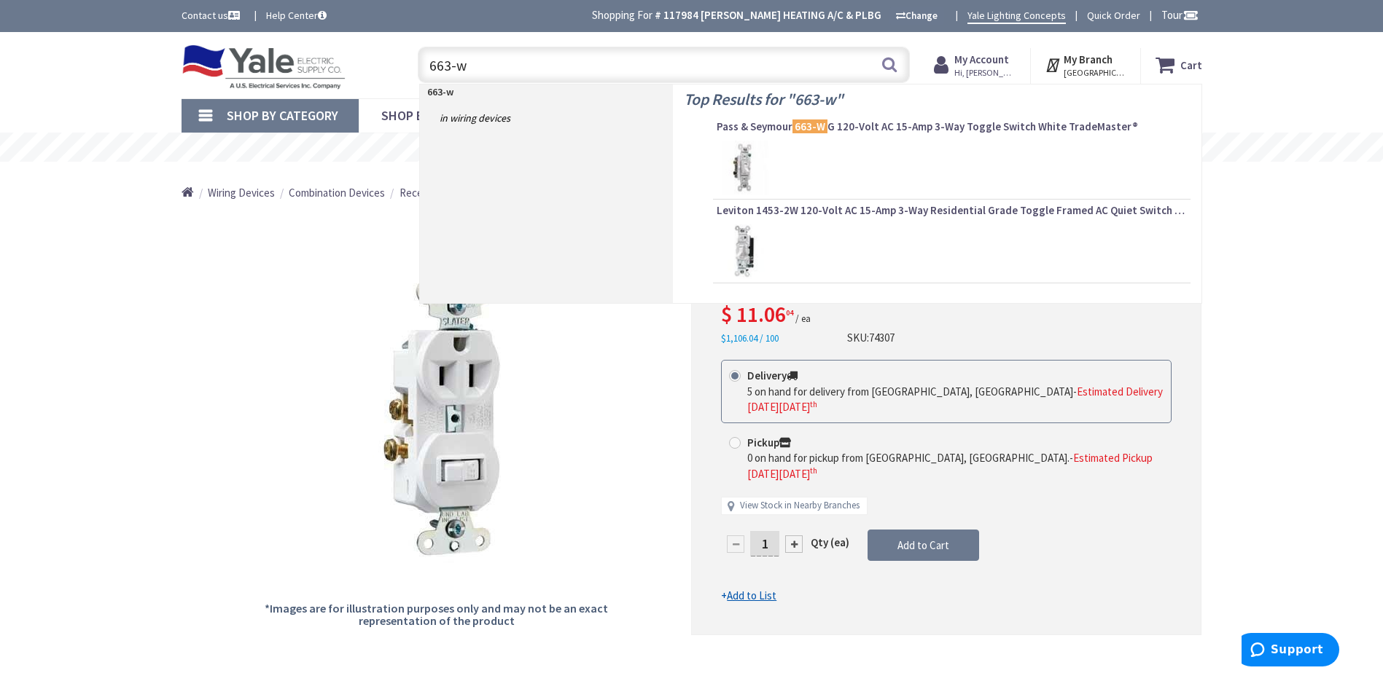
type input "663-wg"
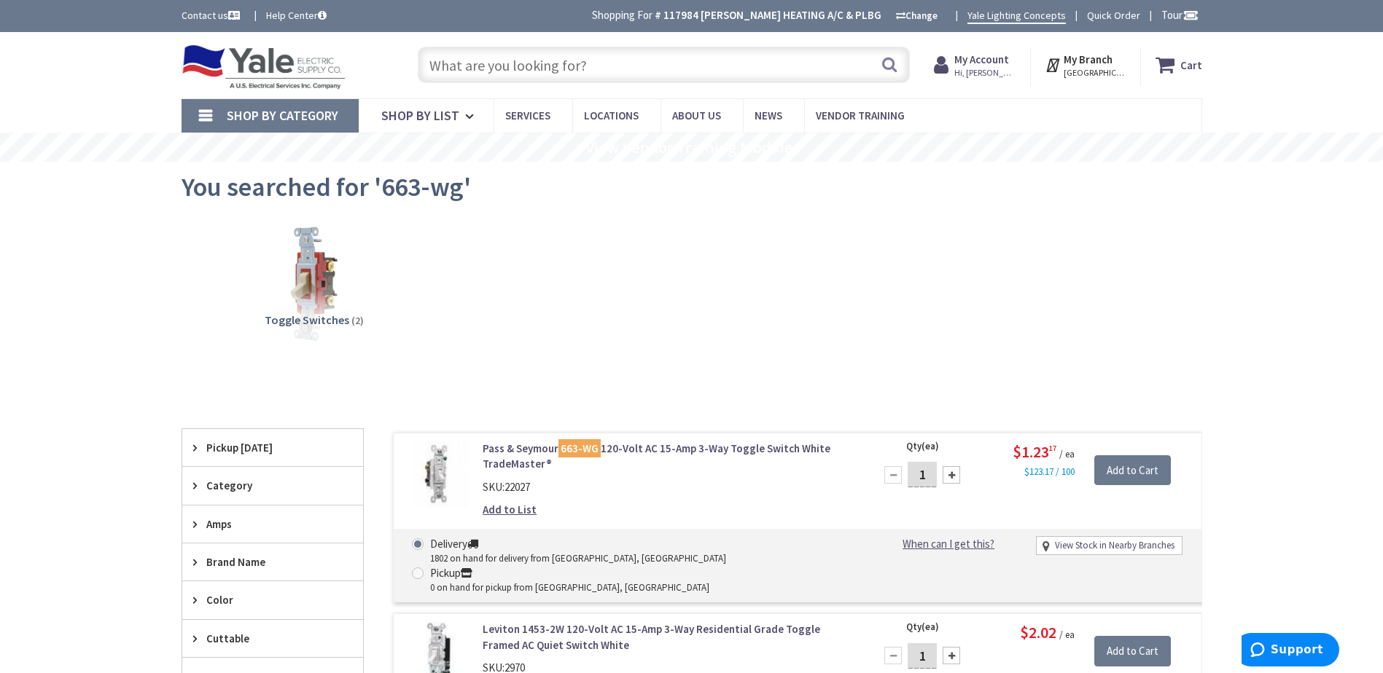
click at [982, 62] on strong "My Account" at bounding box center [981, 59] width 55 height 14
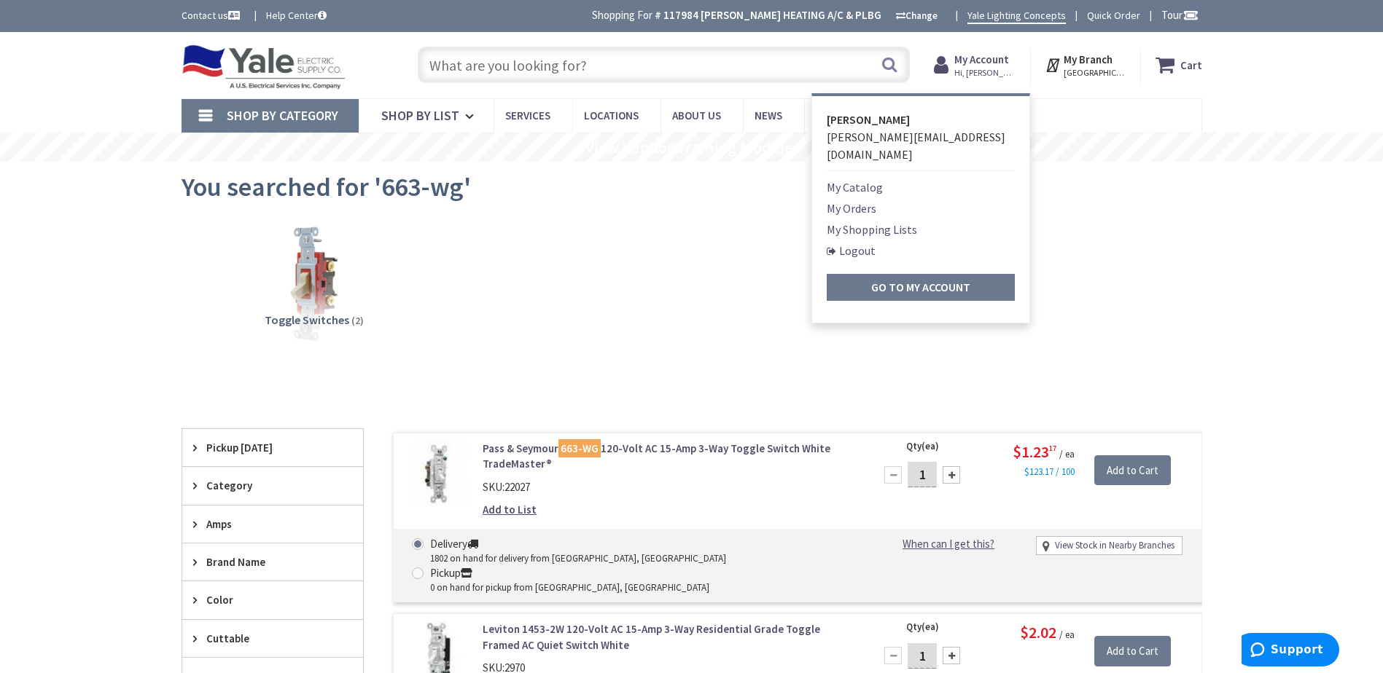
click at [856, 242] on link "Logout" at bounding box center [850, 250] width 49 height 17
